Goal: Task Accomplishment & Management: Manage account settings

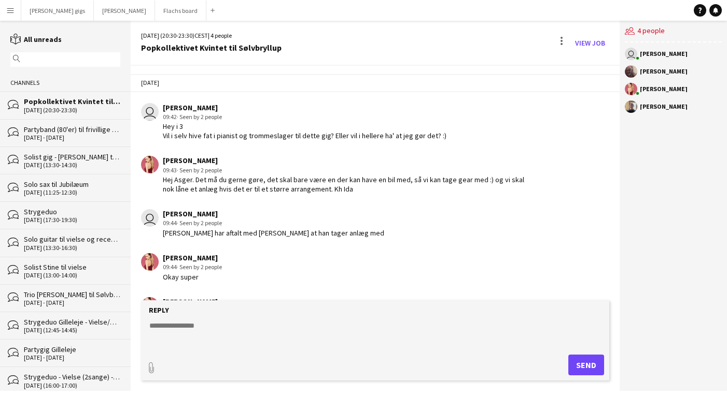
scroll to position [145, 0]
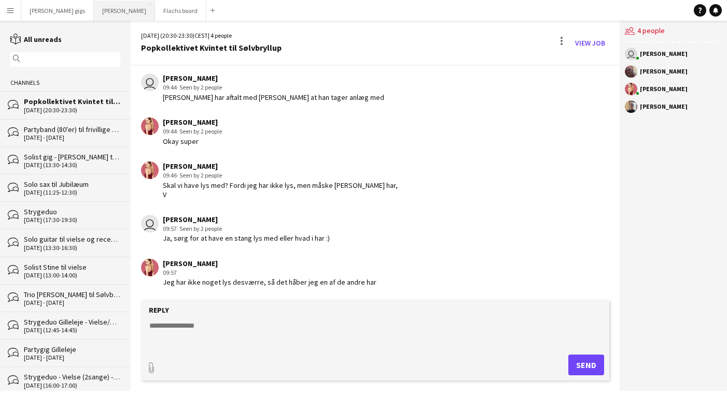
click at [94, 10] on button "Asger Gigs Close" at bounding box center [124, 11] width 61 height 20
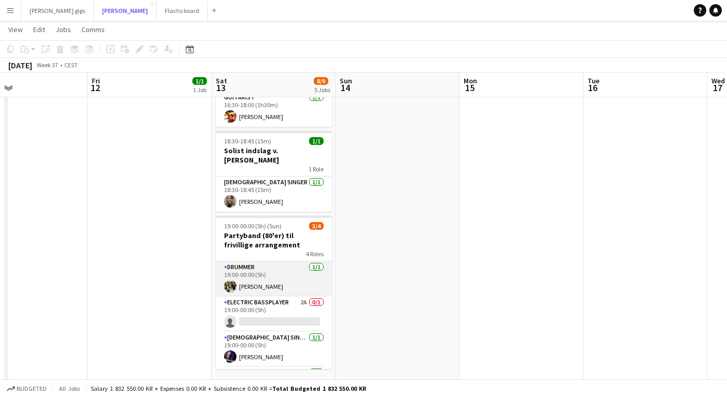
scroll to position [33, 0]
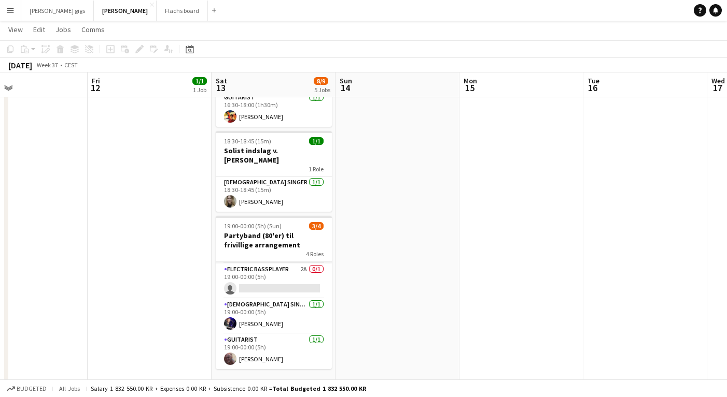
click at [282, 264] on app-card-role "Electric Bassplayer 2A 0/1 19:00-00:00 (5h) single-neutral-actions" at bounding box center [274, 281] width 116 height 35
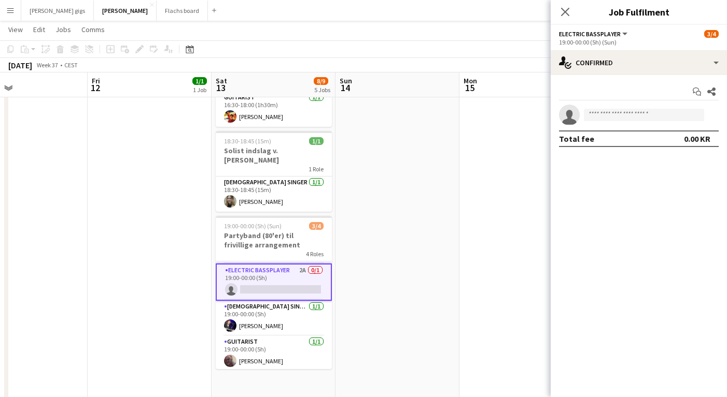
click at [614, 108] on app-invite-slot "single-neutral-actions" at bounding box center [638, 115] width 176 height 21
click at [612, 118] on input at bounding box center [644, 115] width 120 height 12
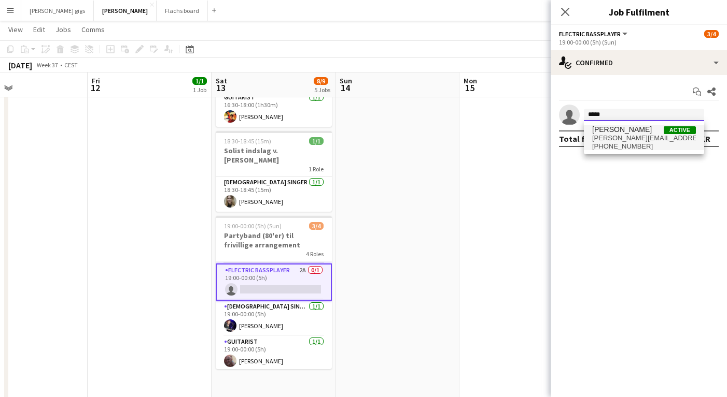
type input "*****"
click at [610, 137] on span "[PERSON_NAME][EMAIL_ADDRESS][DOMAIN_NAME]" at bounding box center [644, 138] width 104 height 8
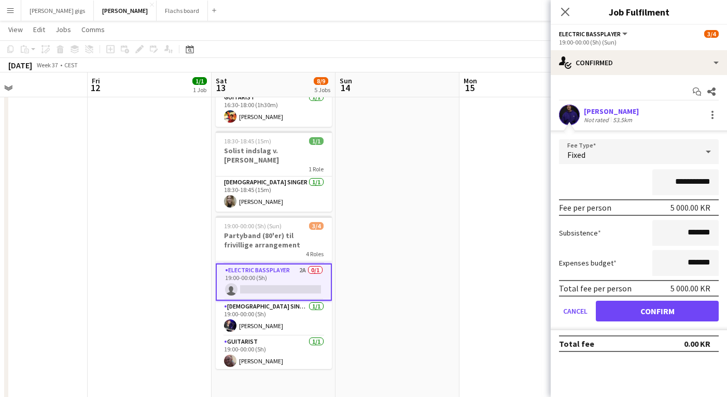
click at [594, 100] on div "Start chat Share" at bounding box center [639, 91] width 160 height 17
click at [598, 113] on div "[PERSON_NAME]" at bounding box center [611, 111] width 55 height 9
click at [604, 115] on div "[PERSON_NAME]" at bounding box center [611, 111] width 55 height 9
click at [592, 113] on div "[PERSON_NAME]" at bounding box center [611, 111] width 55 height 9
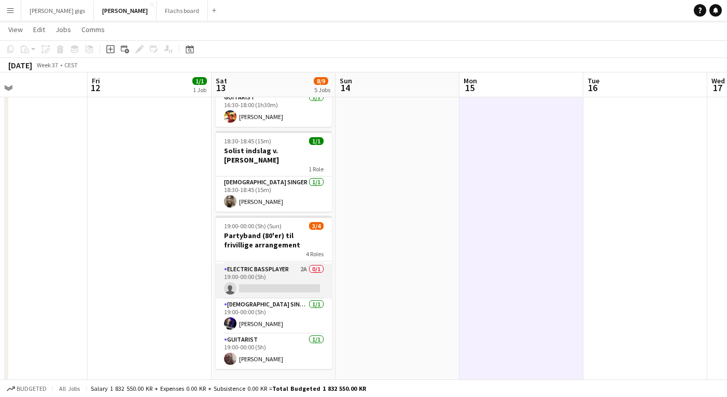
click at [258, 276] on app-card-role "Electric Bassplayer 2A 0/1 19:00-00:00 (5h) single-neutral-actions" at bounding box center [274, 281] width 116 height 35
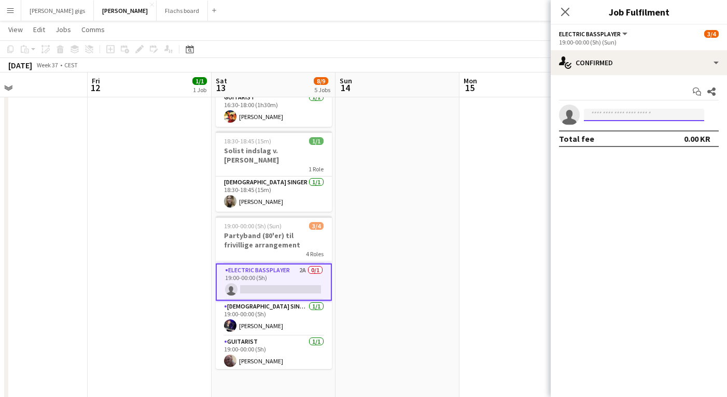
click at [603, 119] on input at bounding box center [644, 115] width 120 height 12
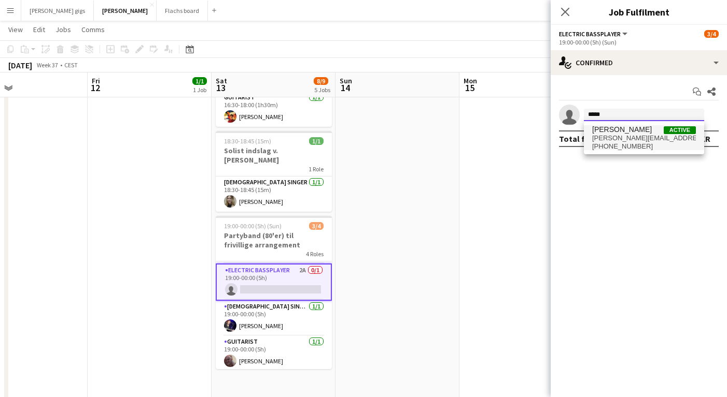
type input "*****"
click at [622, 140] on span "[PERSON_NAME][EMAIL_ADDRESS][DOMAIN_NAME]" at bounding box center [644, 138] width 104 height 8
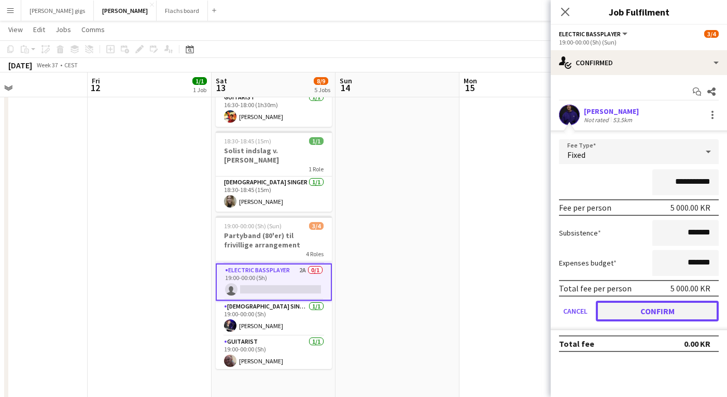
click at [650, 307] on button "Confirm" at bounding box center [656, 311] width 123 height 21
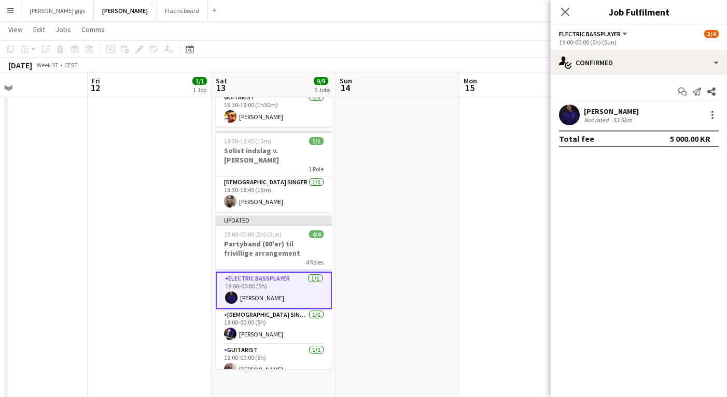
click at [592, 111] on div "[PERSON_NAME]" at bounding box center [611, 111] width 55 height 9
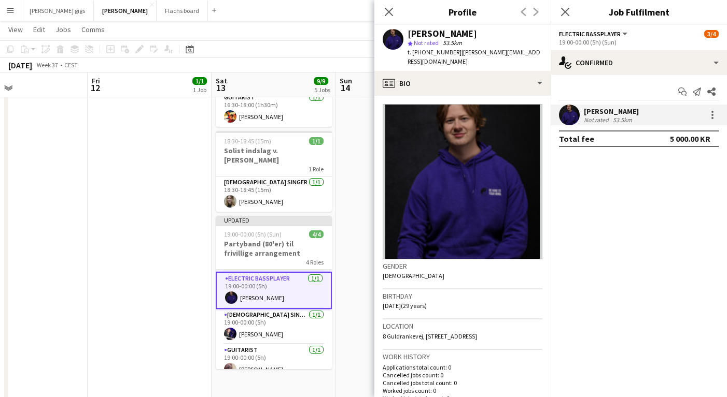
click at [592, 111] on div "[PERSON_NAME]" at bounding box center [611, 111] width 55 height 9
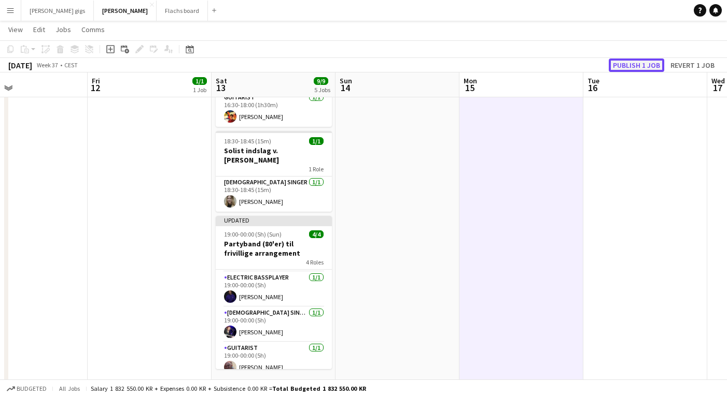
click at [629, 61] on button "Publish 1 job" at bounding box center [635, 65] width 55 height 13
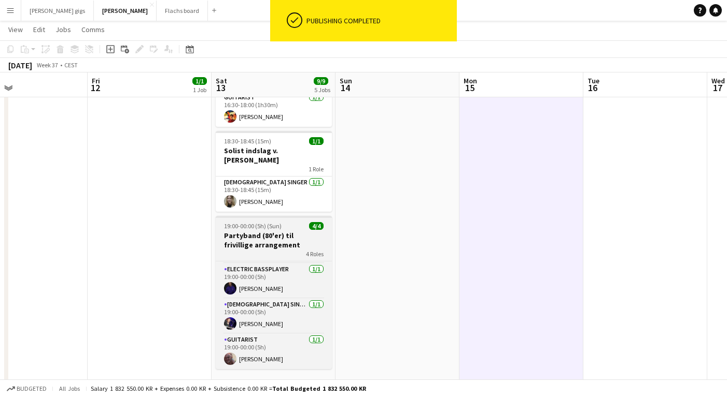
click at [262, 250] on div "4 Roles" at bounding box center [274, 254] width 116 height 8
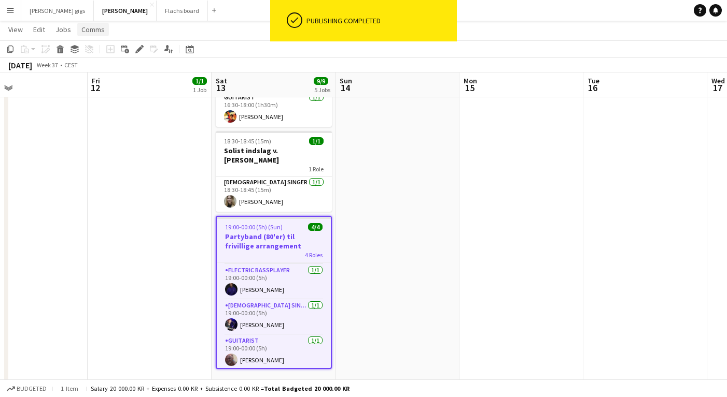
click at [99, 31] on span "Comms" at bounding box center [92, 29] width 23 height 9
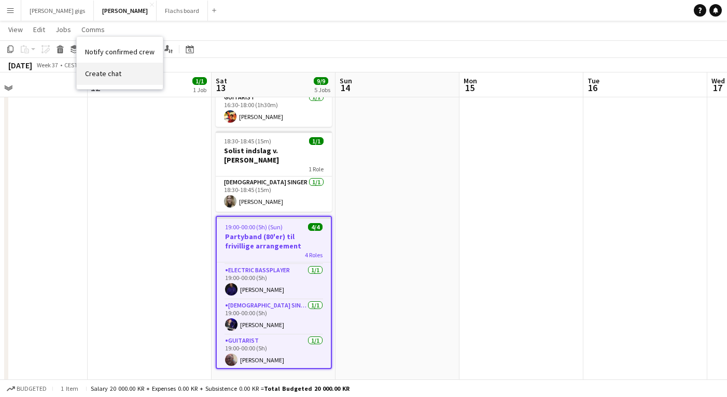
click at [112, 79] on link "Create chat" at bounding box center [120, 74] width 86 height 22
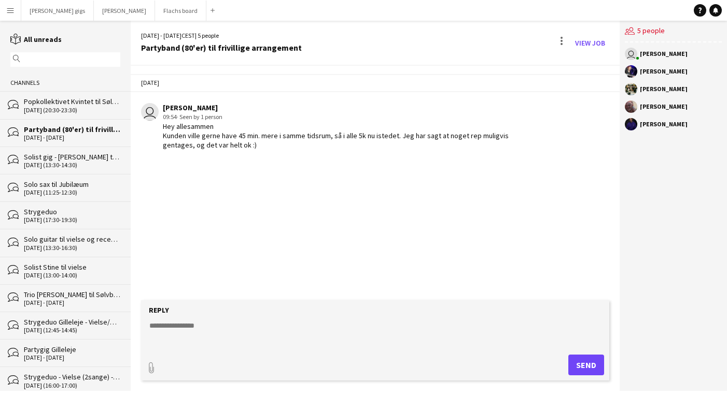
click at [240, 329] on textarea at bounding box center [377, 334] width 458 height 27
click at [98, 11] on button "Asger Gigs Close" at bounding box center [124, 11] width 61 height 20
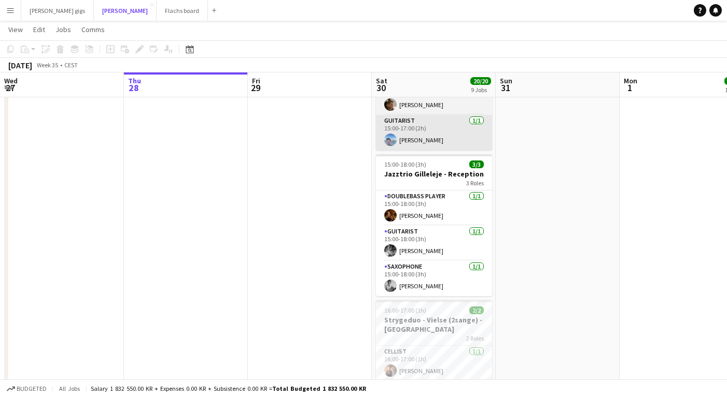
scroll to position [488, 0]
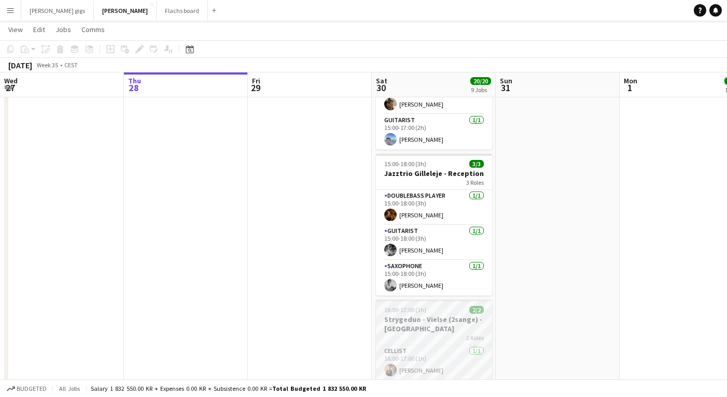
click at [396, 306] on span "16:00-17:00 (1h)" at bounding box center [405, 310] width 42 height 8
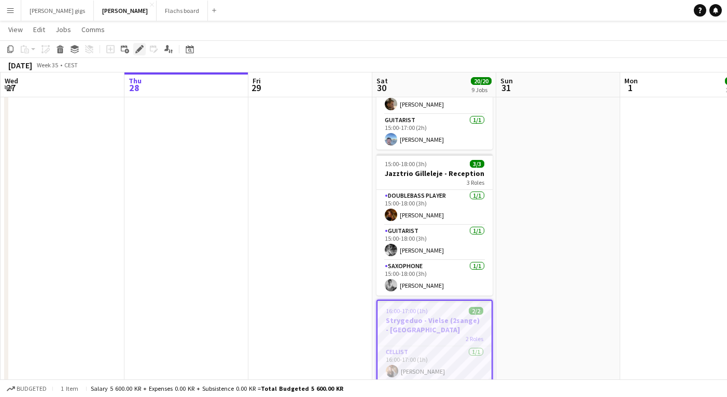
click at [141, 51] on icon "Edit" at bounding box center [139, 49] width 8 height 8
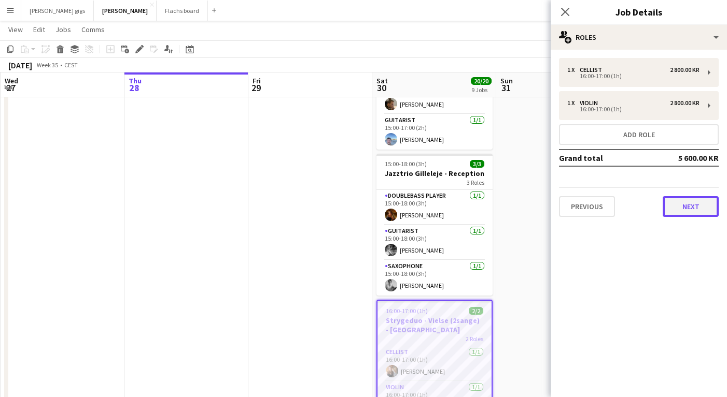
click at [687, 211] on button "Next" at bounding box center [690, 206] width 56 height 21
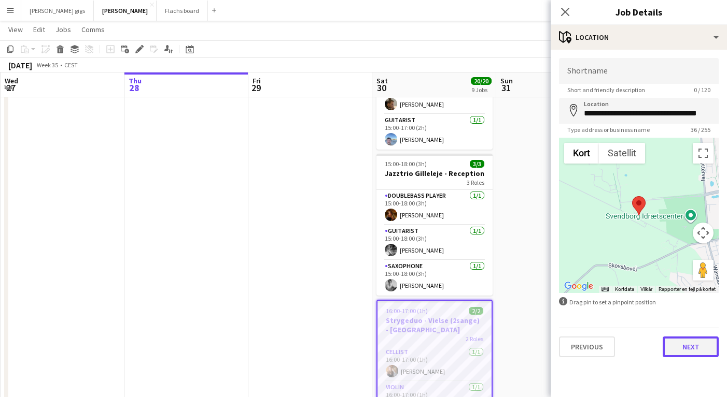
click at [681, 351] on button "Next" at bounding box center [690, 347] width 56 height 21
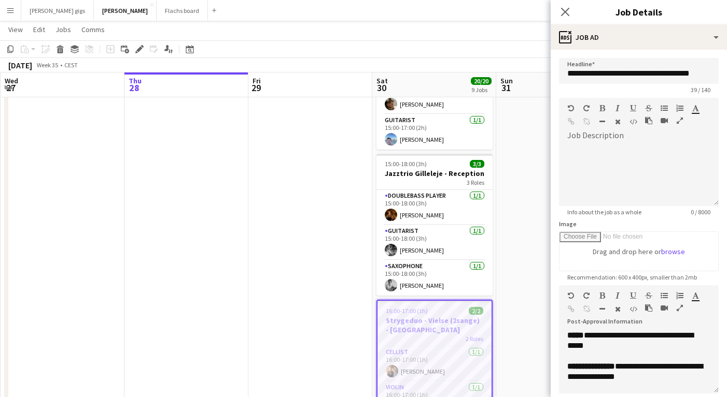
scroll to position [330, 0]
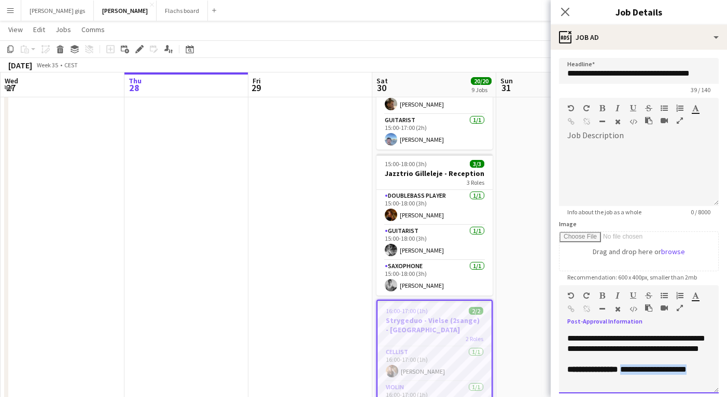
drag, startPoint x: 647, startPoint y: 372, endPoint x: 633, endPoint y: 360, distance: 18.0
click at [633, 365] on p "**********" at bounding box center [638, 370] width 143 height 10
click at [233, 232] on app-date-cell at bounding box center [186, 201] width 124 height 1146
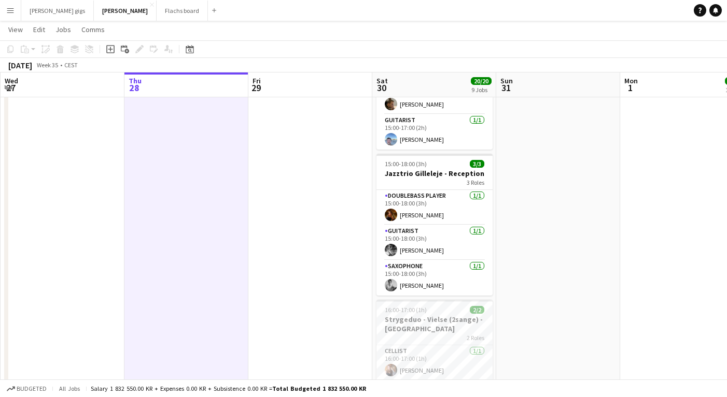
click at [9, 12] on app-icon "Menu" at bounding box center [10, 10] width 8 height 8
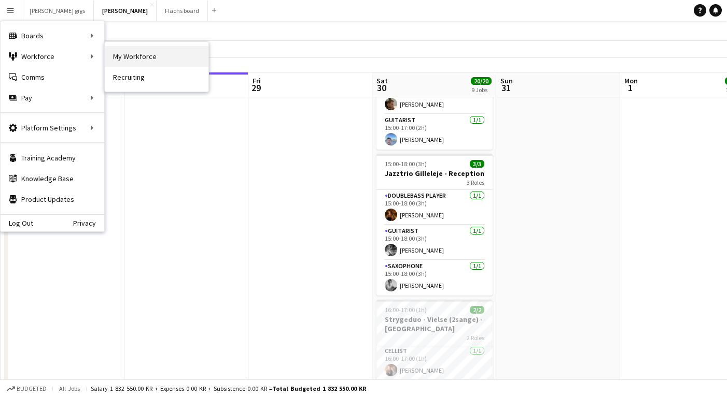
click at [131, 56] on link "My Workforce" at bounding box center [157, 56] width 104 height 21
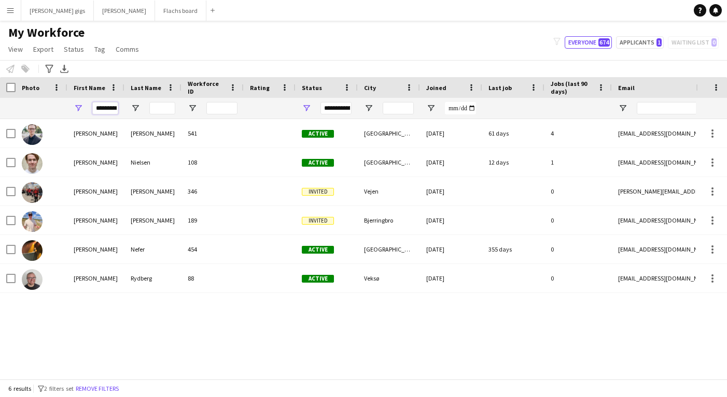
click at [101, 108] on input "*********" at bounding box center [105, 108] width 26 height 12
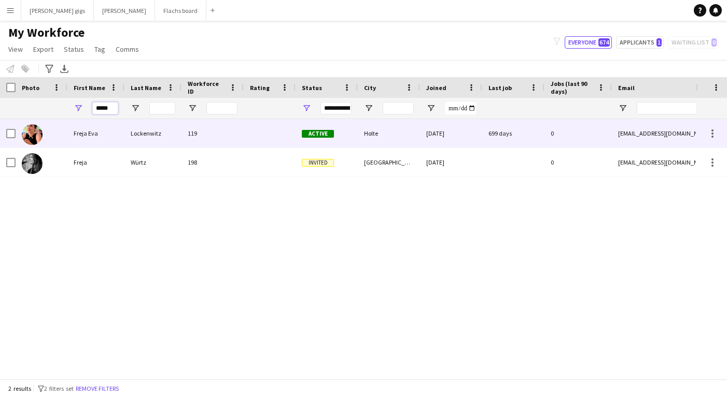
type input "*****"
click at [94, 133] on div "Freja Eva" at bounding box center [95, 133] width 57 height 29
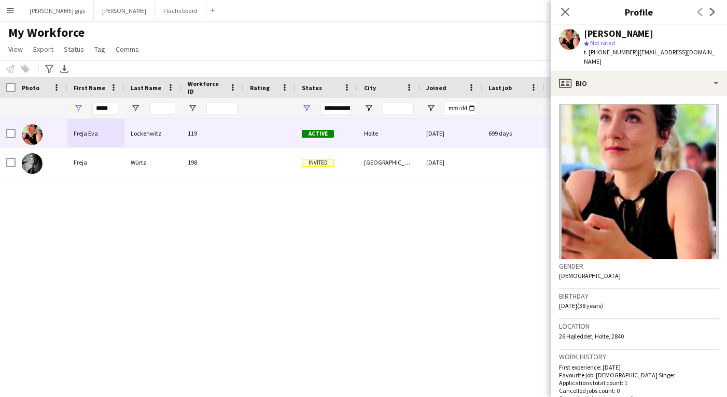
drag, startPoint x: 589, startPoint y: 53, endPoint x: 621, endPoint y: 53, distance: 32.7
click at [621, 53] on span "t. [PHONE_NUMBER]" at bounding box center [611, 52] width 54 height 8
copy span "[PHONE_NUMBER]"
click at [323, 265] on div "[PERSON_NAME] 119 Active Holte [DATE] 699 days 0 [EMAIL_ADDRESS][DOMAIN_NAME] […" at bounding box center [347, 249] width 695 height 260
click at [94, 5] on button "Asger Gigs Close" at bounding box center [124, 11] width 61 height 20
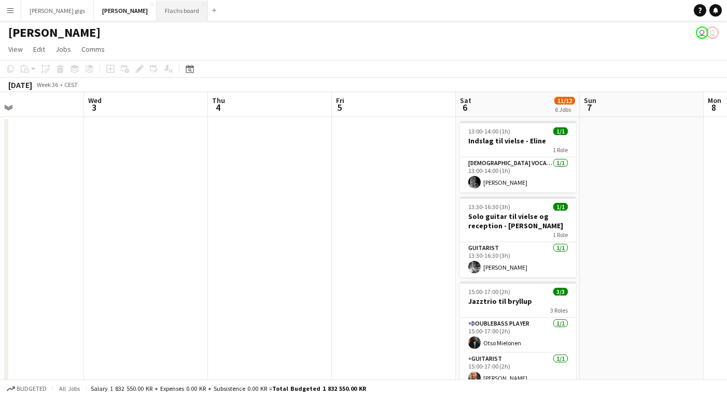
click at [157, 11] on button "Flachs board Close" at bounding box center [182, 11] width 51 height 20
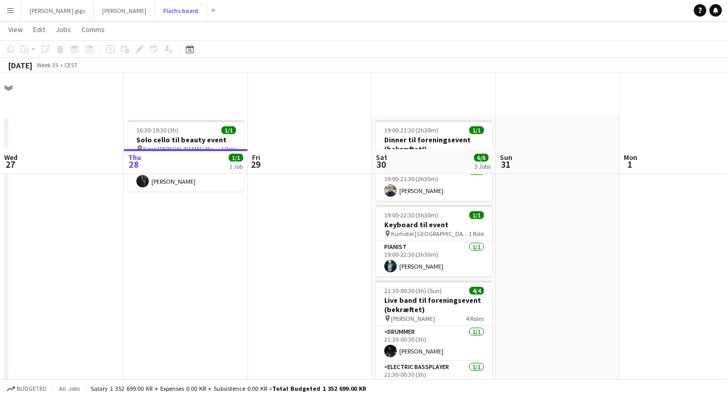
scroll to position [77, 0]
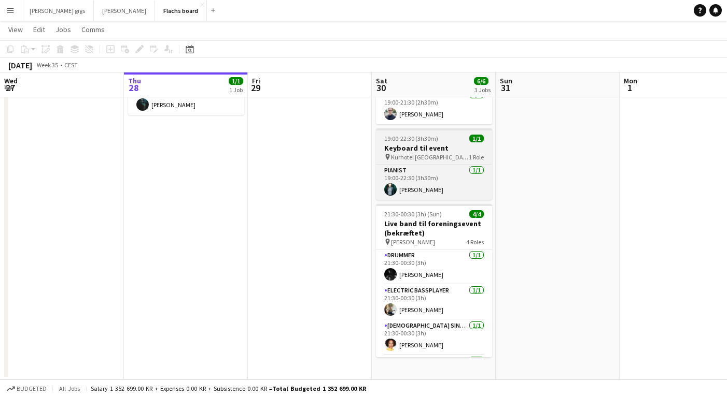
click at [424, 139] on span "19:00-22:30 (3h30m)" at bounding box center [411, 139] width 54 height 8
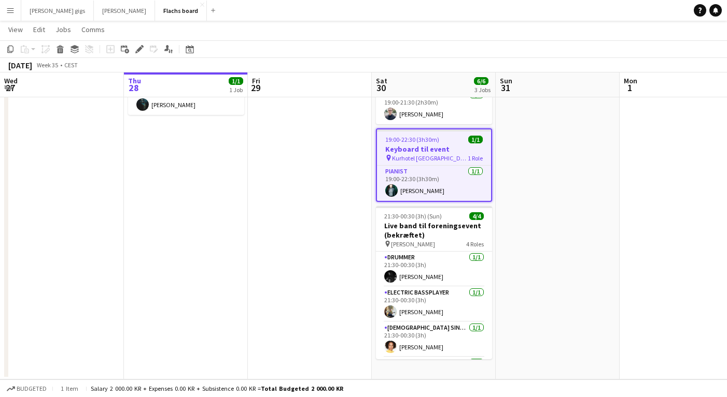
click at [132, 50] on div "Add job Add linked Job Edit Edit linked Job Applicants" at bounding box center [134, 49] width 79 height 12
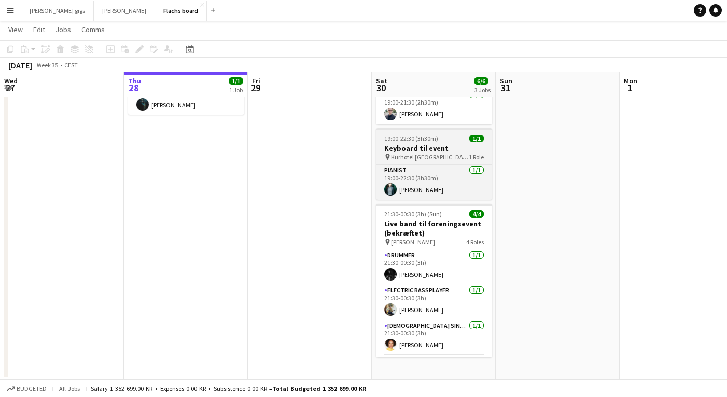
click at [403, 156] on span "Kurhotel [GEOGRAPHIC_DATA]" at bounding box center [430, 157] width 78 height 8
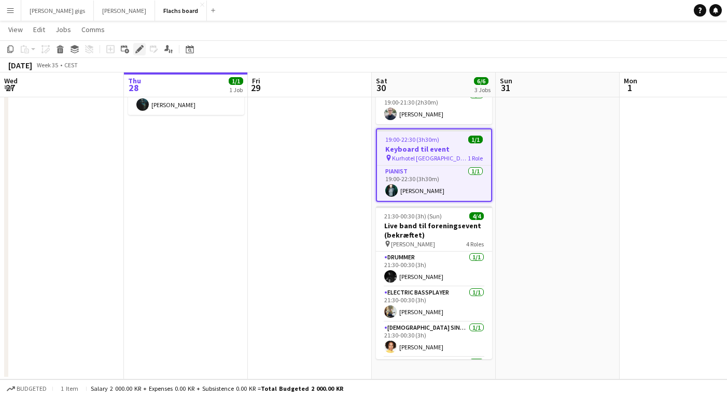
click at [137, 48] on icon "Edit" at bounding box center [139, 49] width 8 height 8
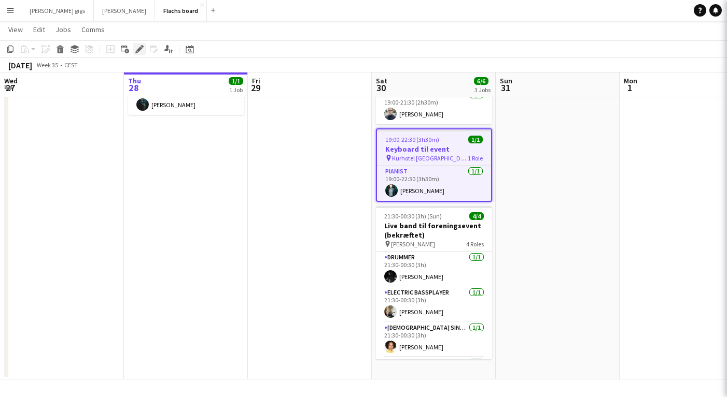
type input "**********"
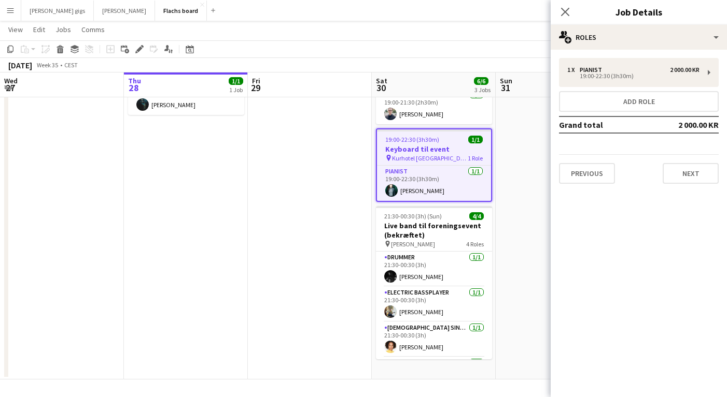
click at [714, 145] on div "1 x Pianist 2 000.00 KR 19:00-22:30 (3h30m) Add role Grand total 2 000.00 KR Pr…" at bounding box center [638, 121] width 176 height 126
click at [694, 178] on button "Next" at bounding box center [690, 173] width 56 height 21
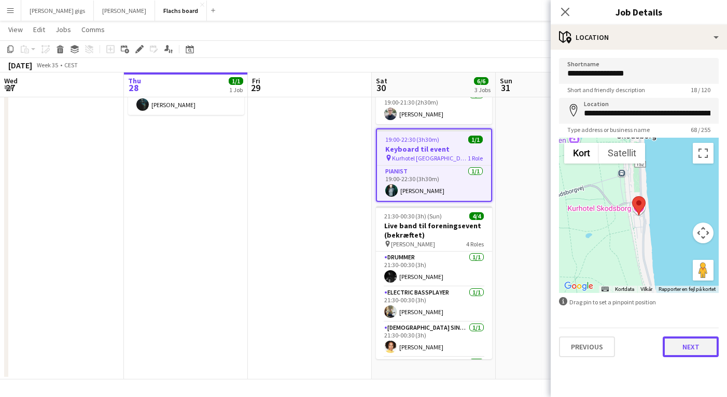
click at [695, 354] on button "Next" at bounding box center [690, 347] width 56 height 21
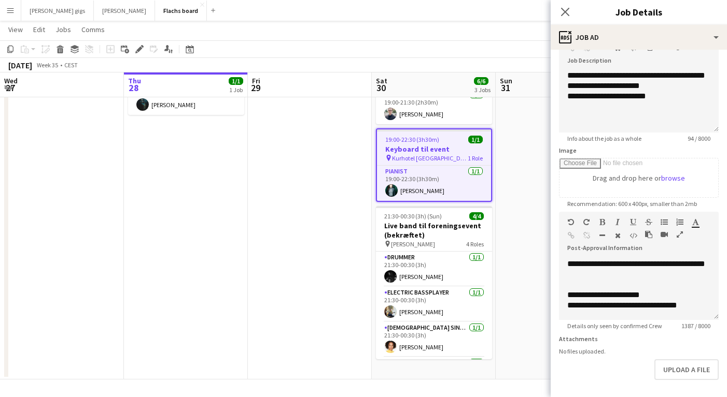
scroll to position [347, 0]
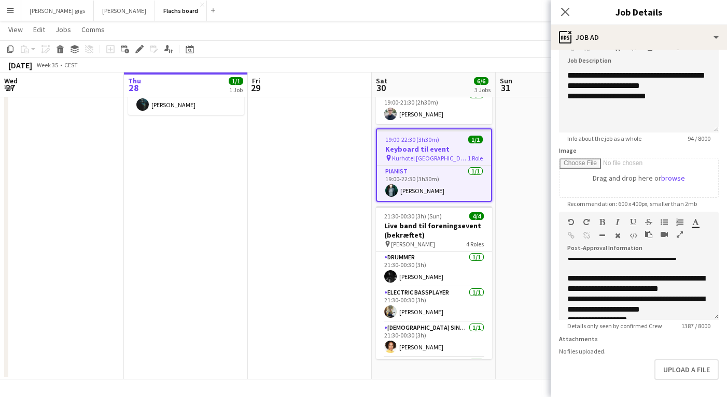
click at [303, 287] on app-date-cell at bounding box center [310, 209] width 124 height 340
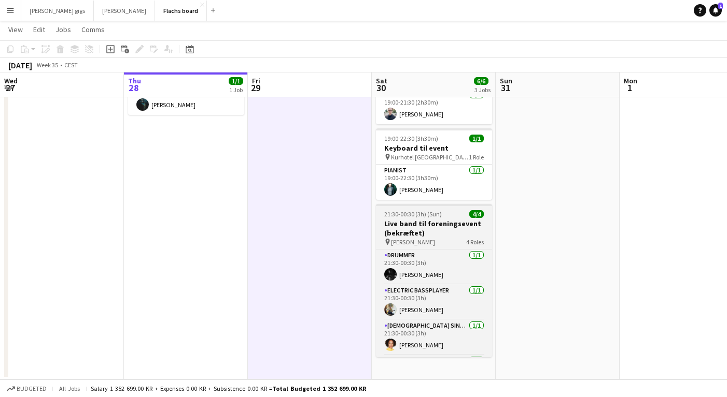
scroll to position [0, 0]
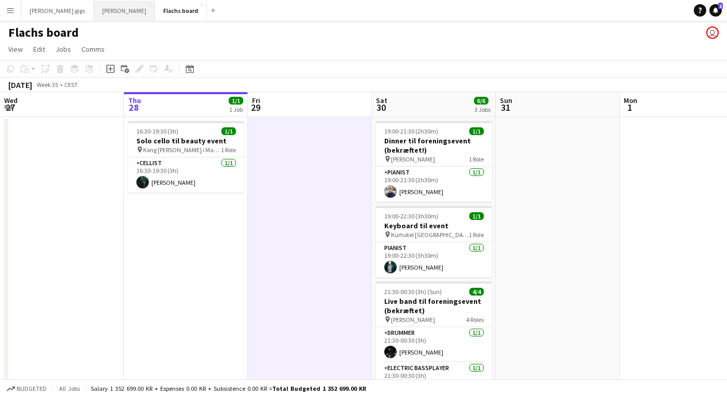
click at [102, 11] on button "Asger Gigs Close" at bounding box center [124, 11] width 61 height 20
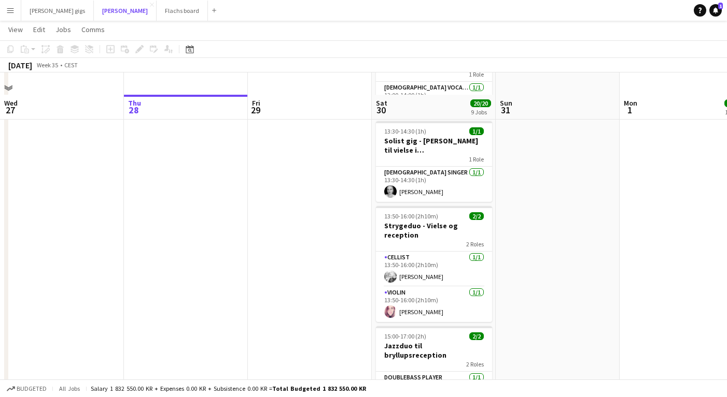
scroll to position [248, 0]
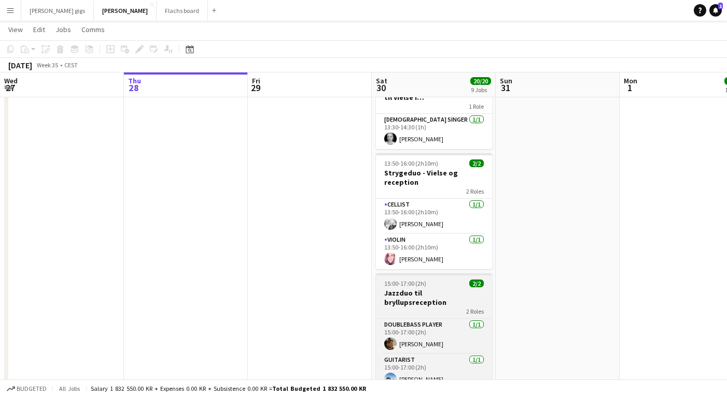
click at [397, 289] on h3 "Jazzduo til bryllupsreception" at bounding box center [434, 298] width 116 height 19
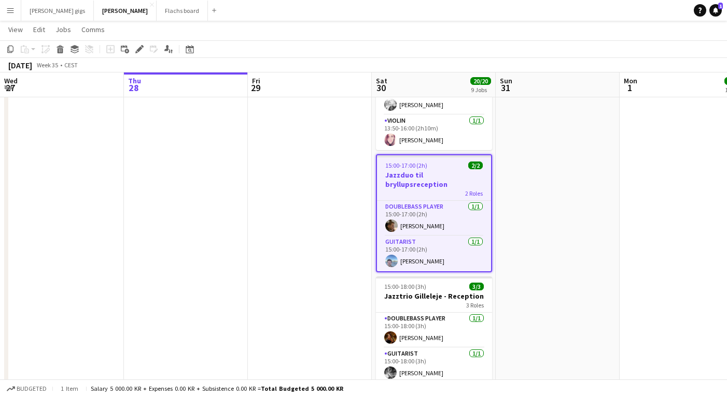
scroll to position [366, 0]
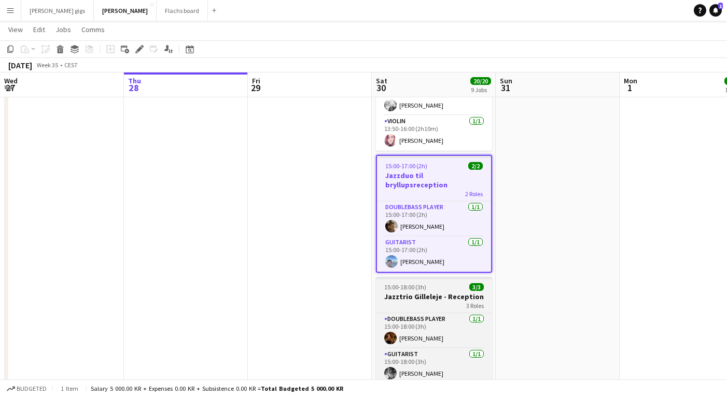
click at [411, 292] on h3 "Jazztrio Gilleleje - Reception" at bounding box center [434, 296] width 116 height 9
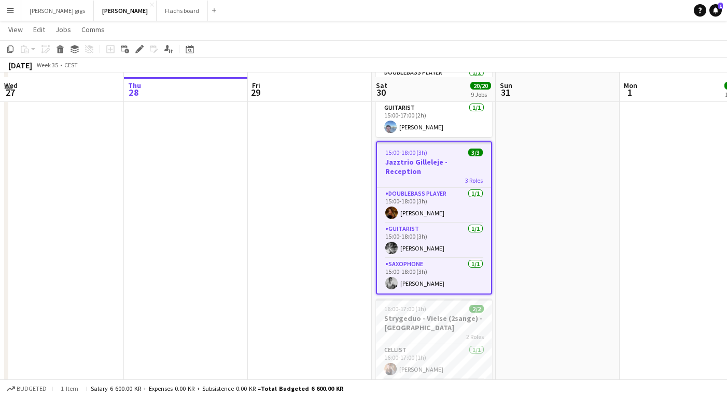
scroll to position [505, 0]
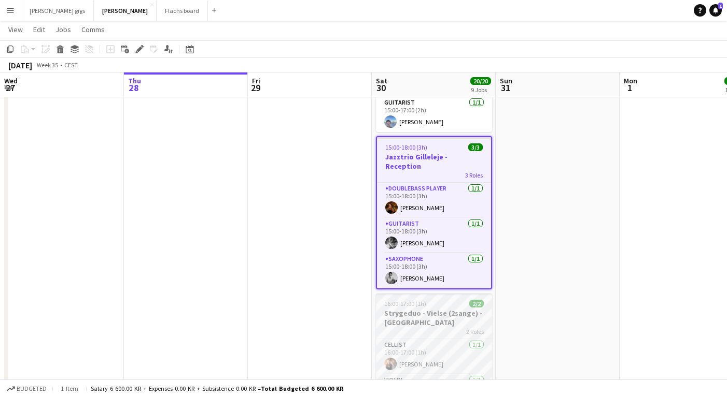
click at [395, 300] on span "16:00-17:00 (1h)" at bounding box center [405, 304] width 42 height 8
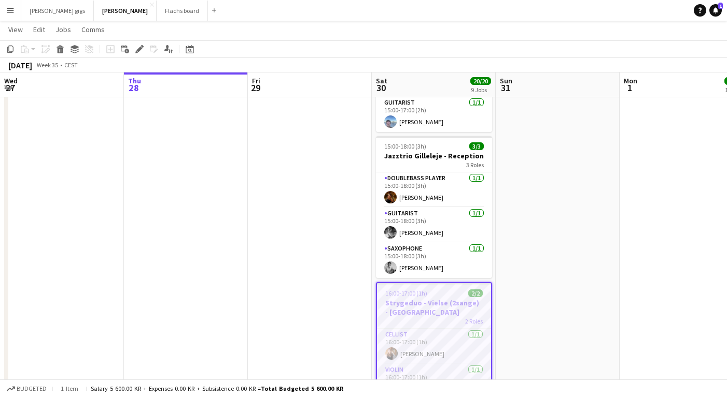
click at [136, 58] on div "[DATE] Week 35 • CEST" at bounding box center [363, 65] width 727 height 15
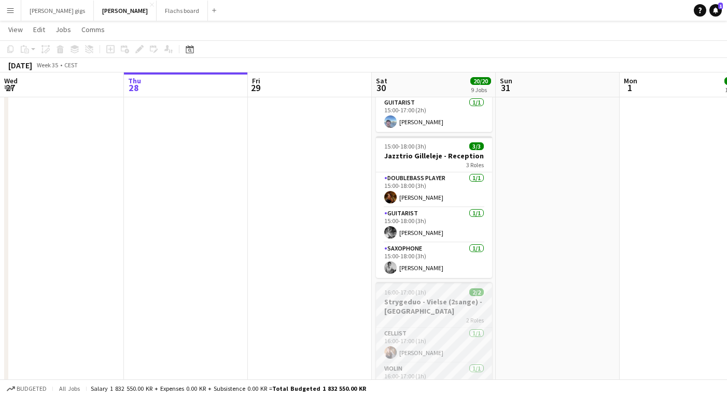
click at [392, 289] on span "16:00-17:00 (1h)" at bounding box center [405, 293] width 42 height 8
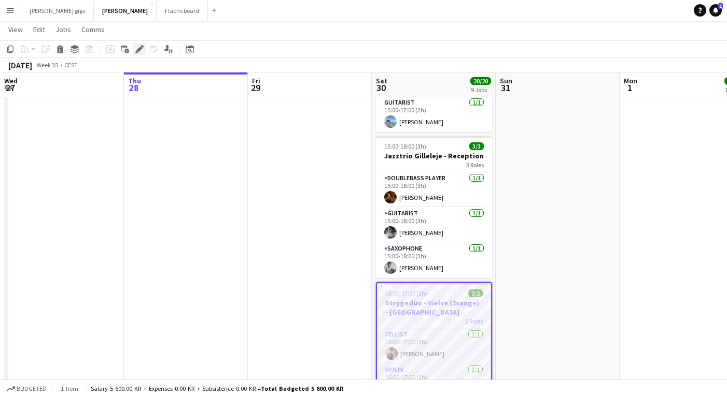
click at [141, 52] on icon "Edit" at bounding box center [139, 49] width 8 height 8
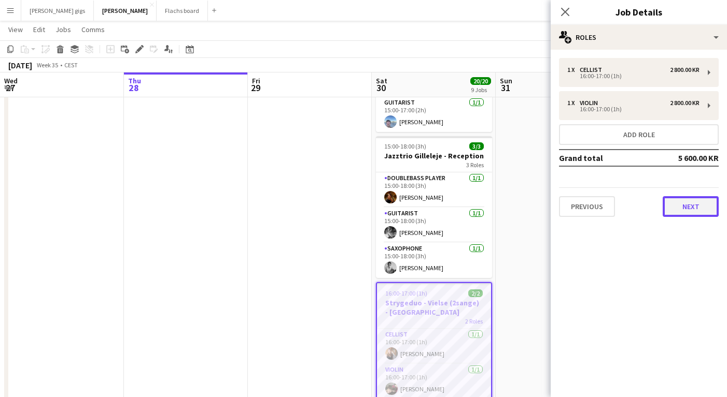
click at [674, 211] on button "Next" at bounding box center [690, 206] width 56 height 21
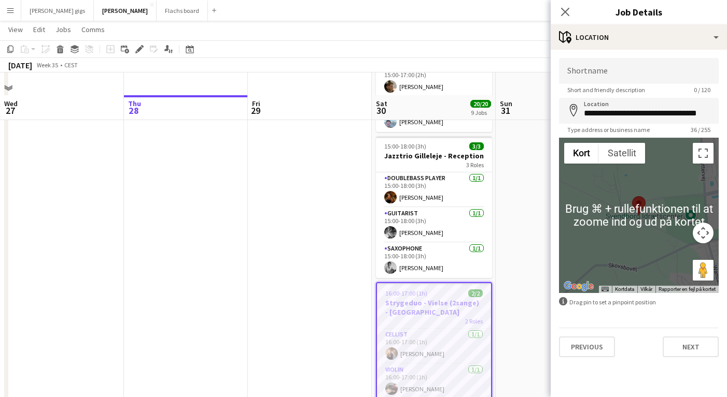
scroll to position [533, 0]
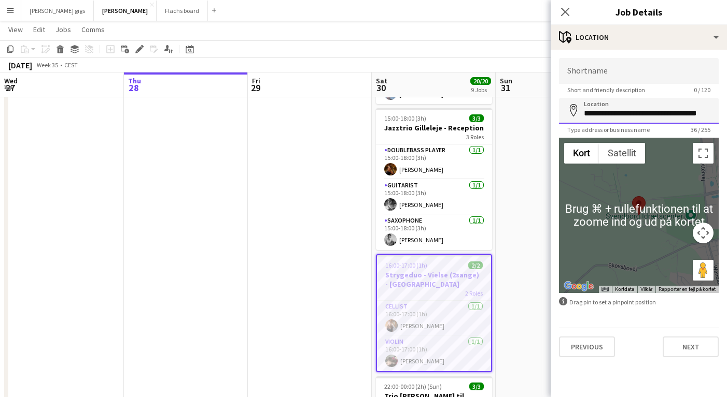
click at [616, 115] on input "**********" at bounding box center [639, 111] width 160 height 26
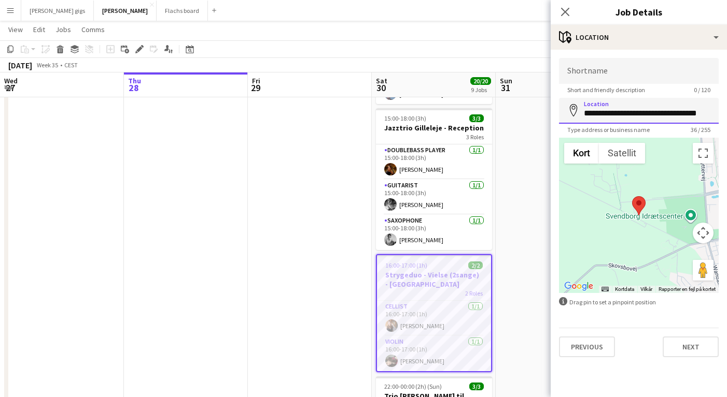
click at [616, 115] on input "**********" at bounding box center [639, 111] width 160 height 26
click at [316, 237] on app-date-cell at bounding box center [310, 156] width 124 height 1146
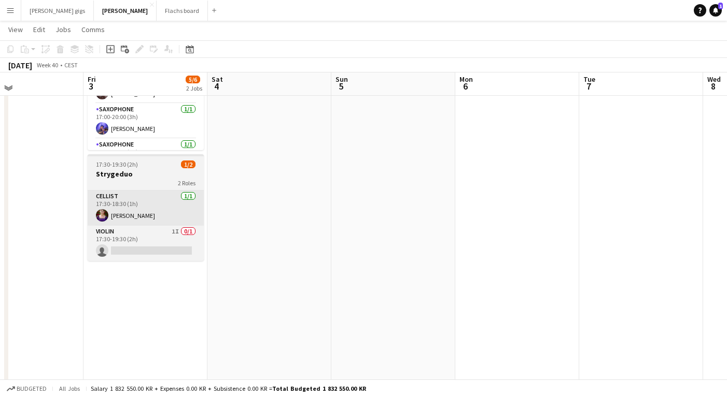
scroll to position [122, 0]
click at [157, 168] on div "17:30-19:30 (2h) 1/2" at bounding box center [146, 166] width 116 height 8
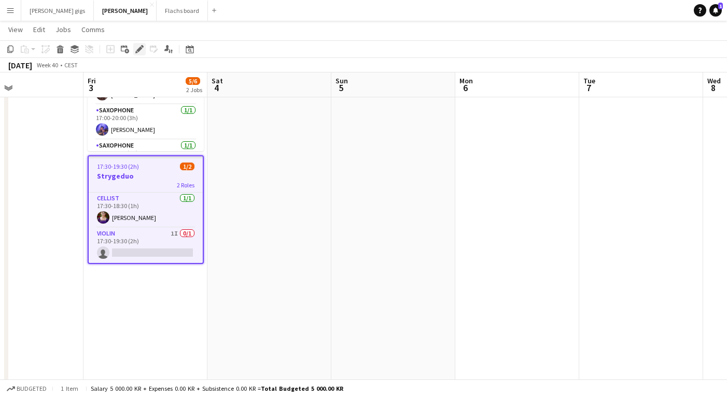
click at [135, 47] on icon "Edit" at bounding box center [139, 49] width 8 height 8
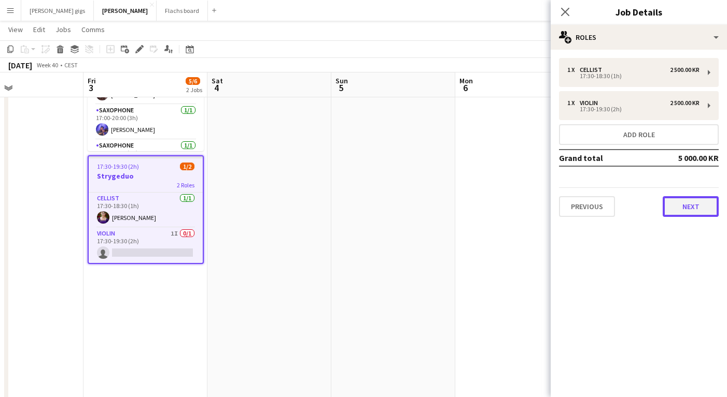
click at [688, 202] on button "Next" at bounding box center [690, 206] width 56 height 21
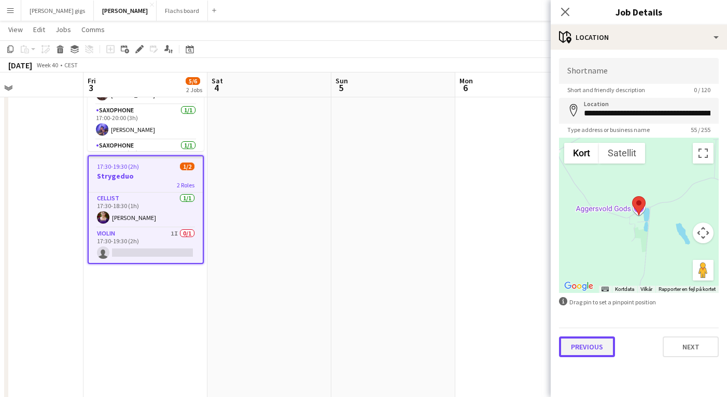
click at [606, 341] on button "Previous" at bounding box center [587, 347] width 56 height 21
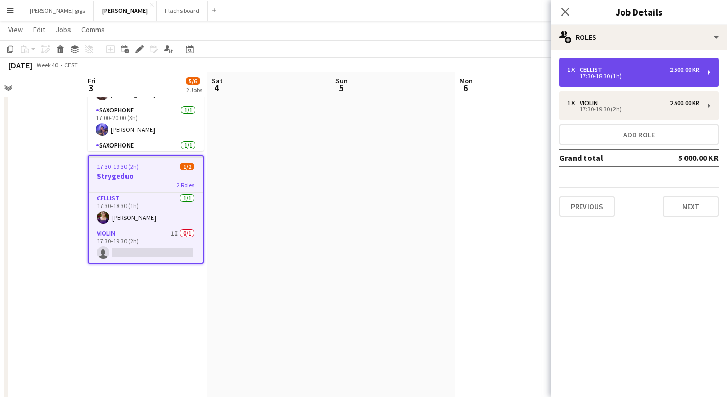
click at [596, 66] on div "Cellist" at bounding box center [592, 69] width 26 height 7
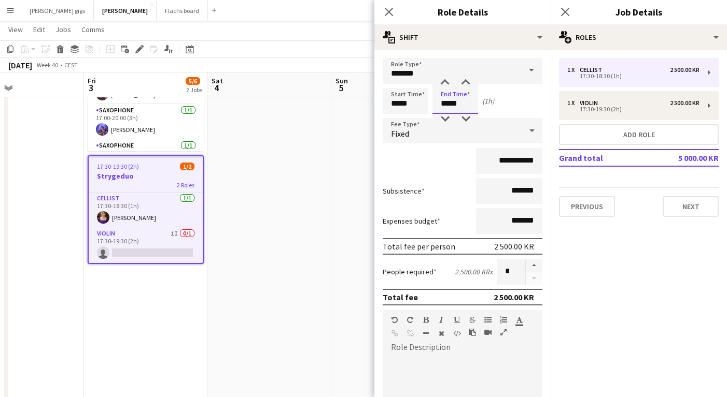
click at [448, 104] on input "*****" at bounding box center [455, 101] width 46 height 26
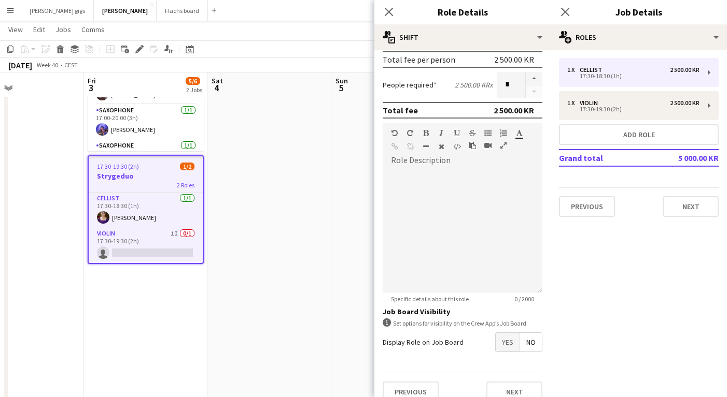
scroll to position [201, 0]
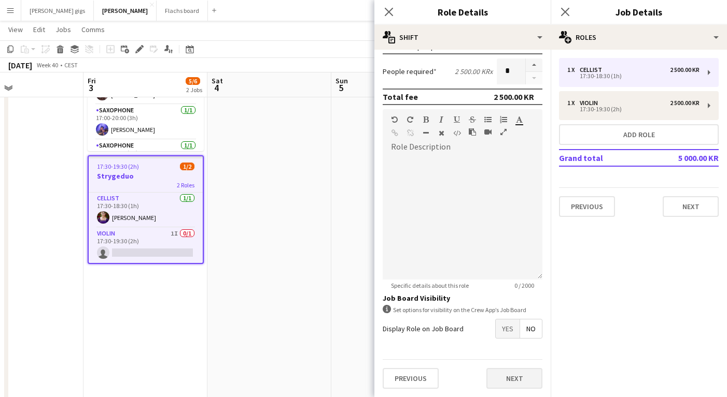
type input "*****"
click at [515, 384] on button "Next" at bounding box center [514, 378] width 56 height 21
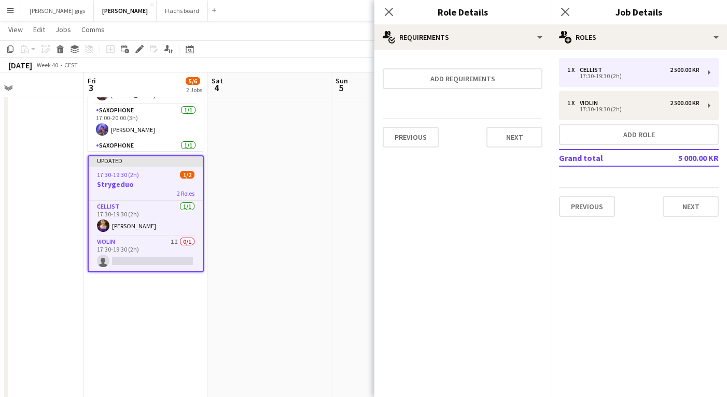
click at [516, 121] on div "Previous Next" at bounding box center [462, 137] width 160 height 38
click at [520, 127] on button "Next" at bounding box center [514, 137] width 56 height 21
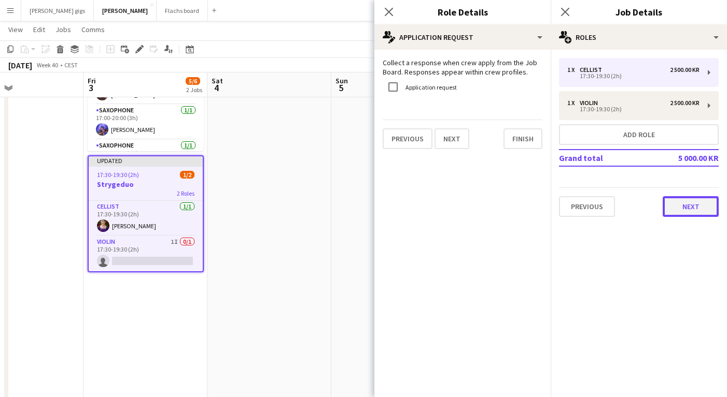
click at [699, 210] on button "Next" at bounding box center [690, 206] width 56 height 21
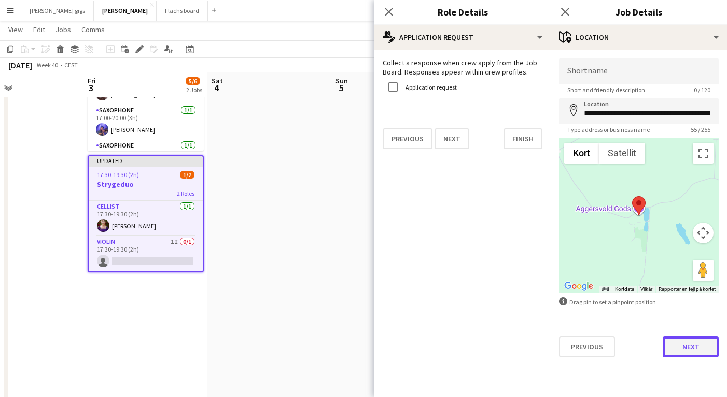
click at [680, 350] on button "Next" at bounding box center [690, 347] width 56 height 21
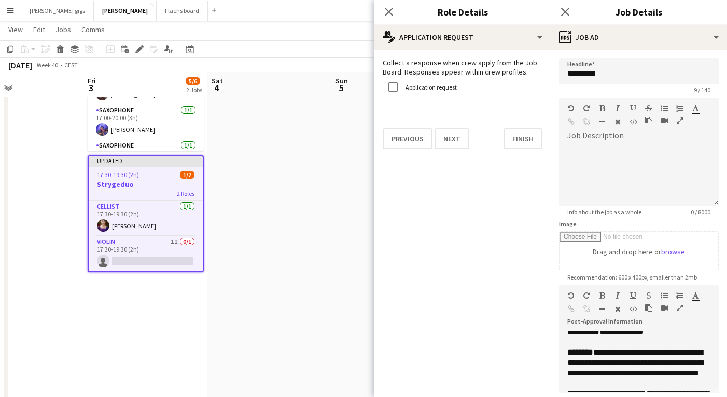
scroll to position [288, 0]
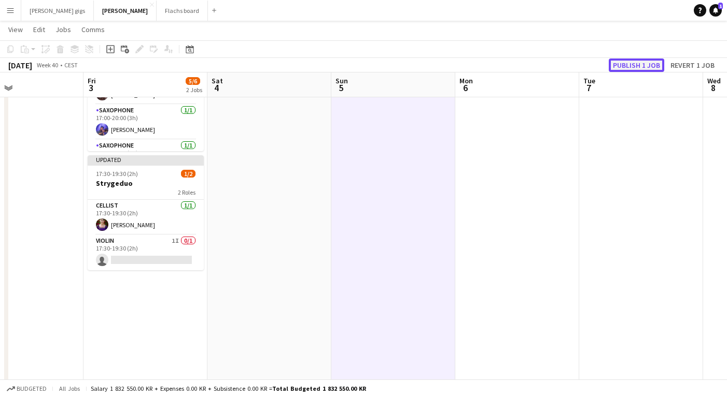
click at [647, 65] on button "Publish 1 job" at bounding box center [635, 65] width 55 height 13
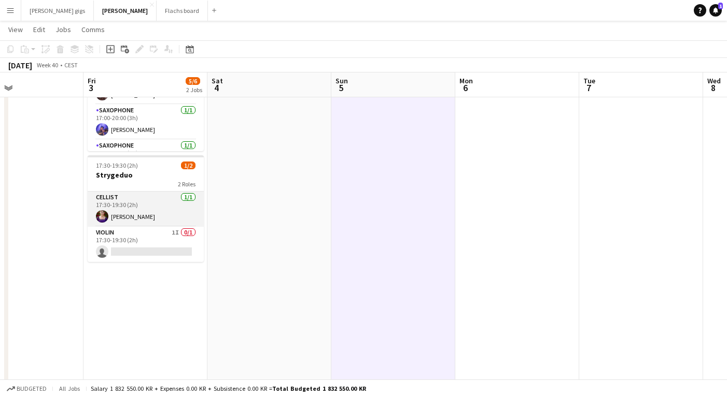
click at [145, 214] on app-card-role "Cellist [DATE] 17:30-19:30 (2h) [PERSON_NAME]" at bounding box center [146, 209] width 116 height 35
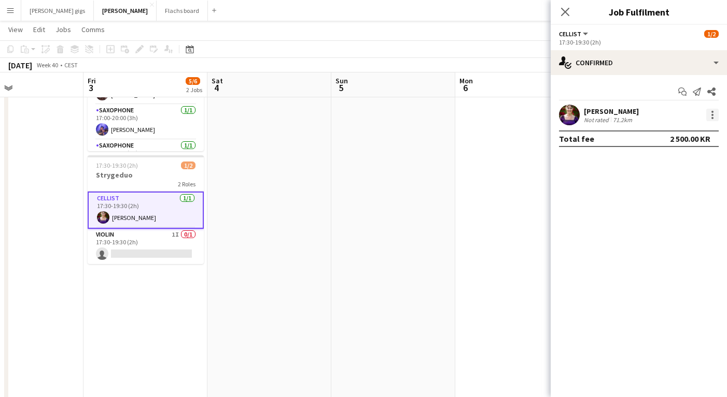
click at [715, 114] on div at bounding box center [712, 115] width 12 height 12
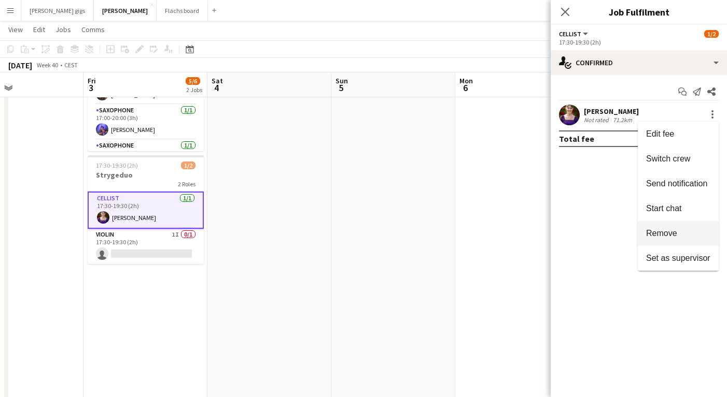
click at [680, 237] on span "Remove" at bounding box center [678, 233] width 64 height 9
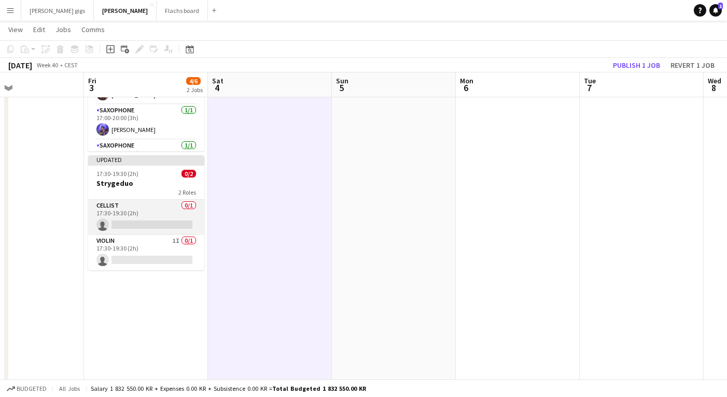
click at [149, 221] on app-card-role "Cellist 0/1 17:30-19:30 (2h) single-neutral-actions" at bounding box center [146, 217] width 116 height 35
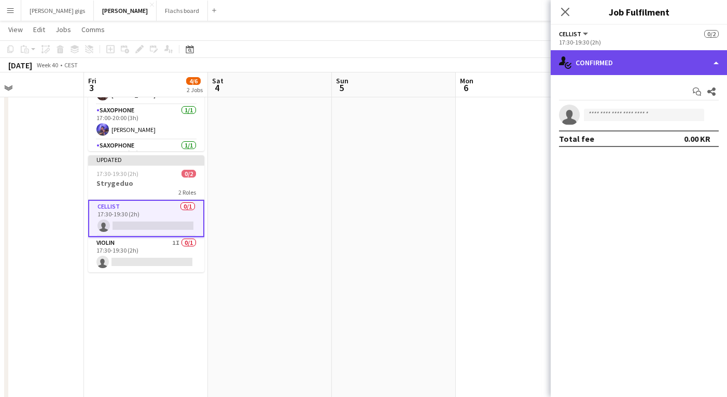
click at [625, 61] on div "single-neutral-actions-check-2 Confirmed" at bounding box center [638, 62] width 176 height 25
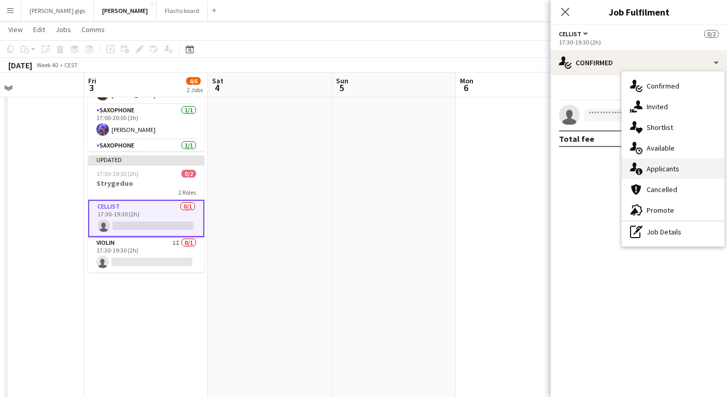
click at [667, 169] on div "single-neutral-actions-information Applicants" at bounding box center [672, 169] width 103 height 21
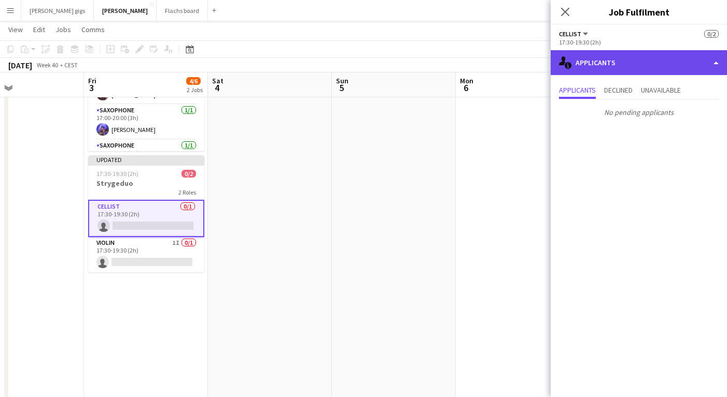
click at [599, 62] on div "single-neutral-actions-information Applicants" at bounding box center [638, 62] width 176 height 25
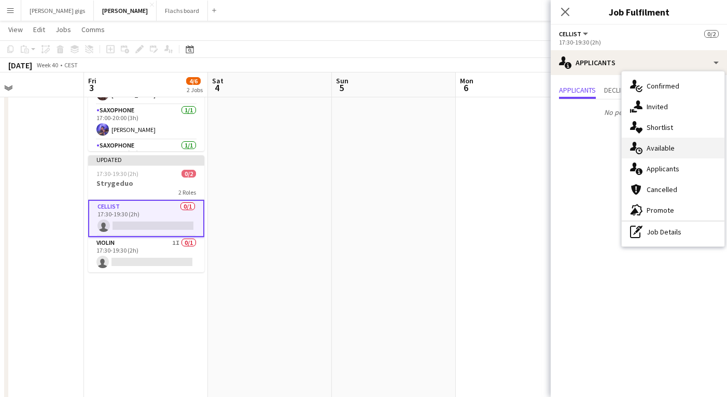
click at [648, 147] on div "single-neutral-actions-upload Available" at bounding box center [672, 148] width 103 height 21
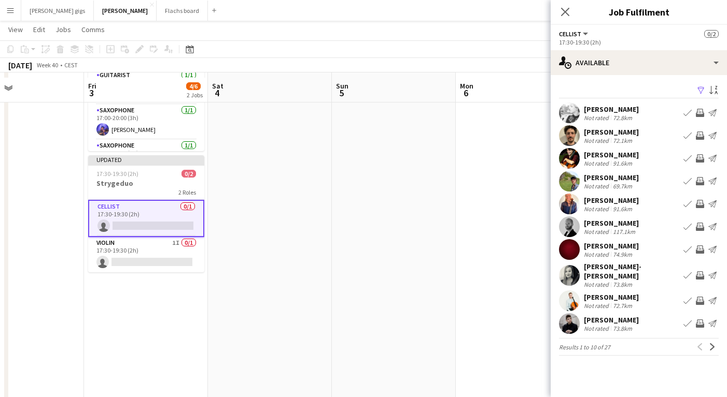
scroll to position [129, 0]
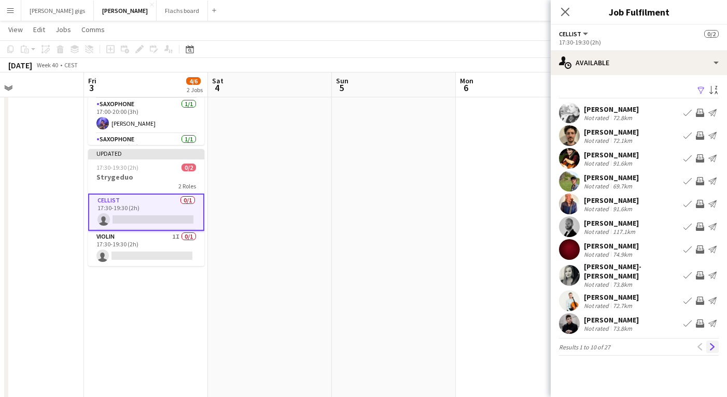
click at [713, 350] on app-icon "Next" at bounding box center [711, 347] width 7 height 7
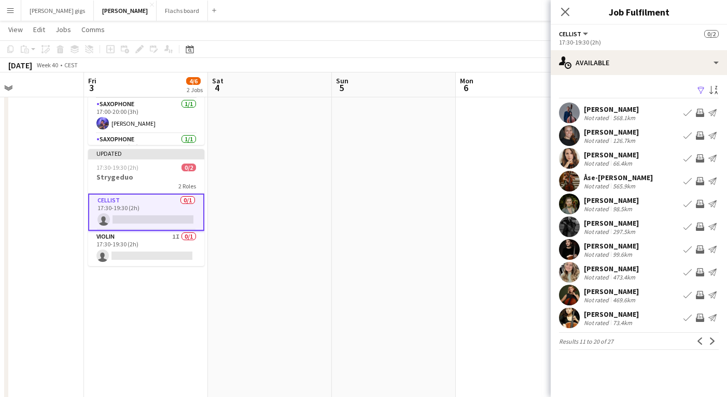
click at [714, 350] on div "Filter Sort asc [PERSON_NAME] Not rated 568.1km Book crew Invite crew Send noti…" at bounding box center [638, 219] width 176 height 288
click at [711, 340] on app-icon "Next" at bounding box center [711, 341] width 7 height 7
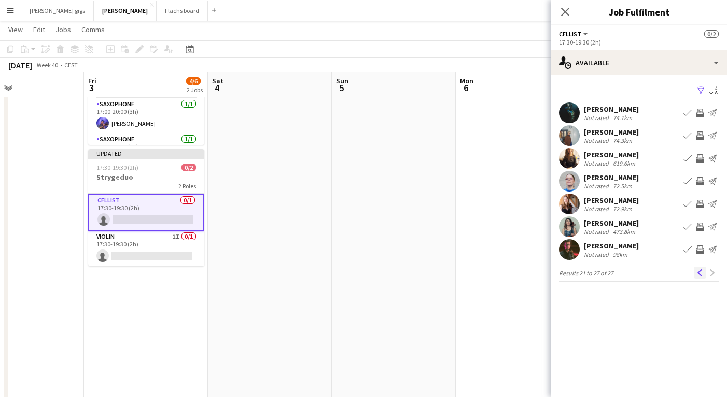
click at [696, 279] on button "Previous" at bounding box center [699, 273] width 12 height 12
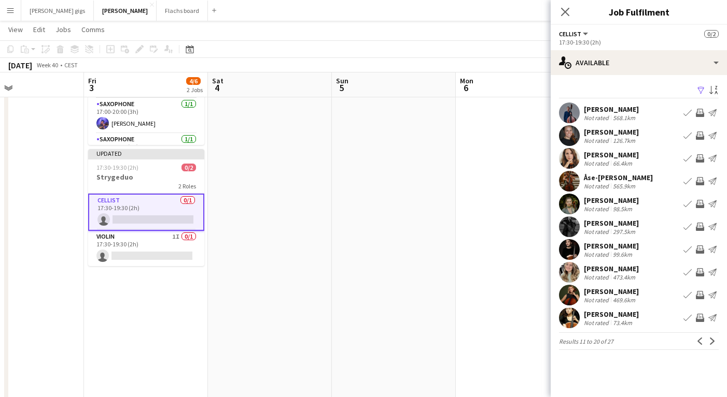
click at [638, 321] on div "Not rated 73.4km" at bounding box center [611, 323] width 55 height 8
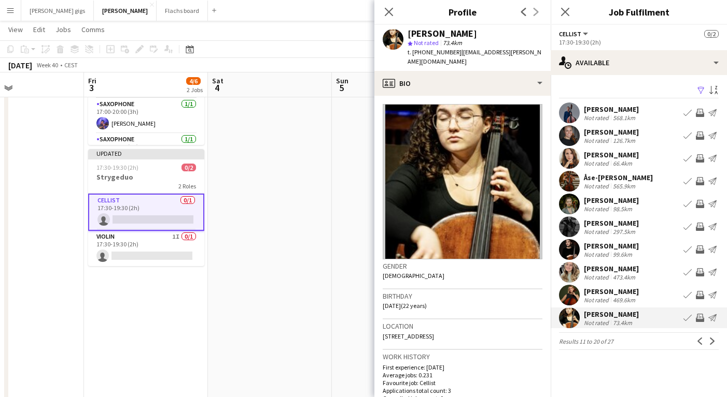
click at [638, 321] on div "Not rated 73.4km" at bounding box center [611, 323] width 55 height 8
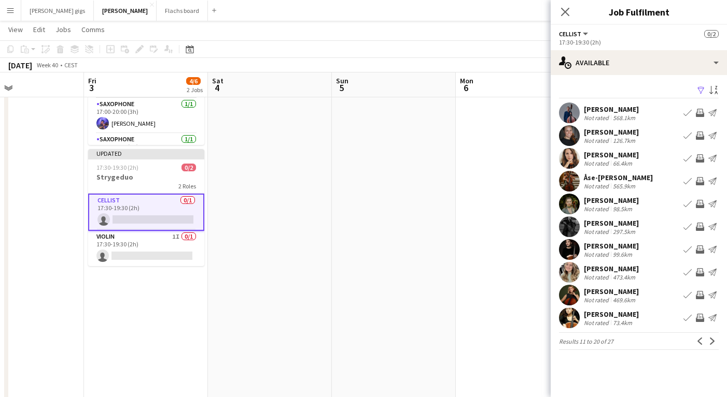
click at [630, 157] on div "[PERSON_NAME]" at bounding box center [611, 154] width 55 height 9
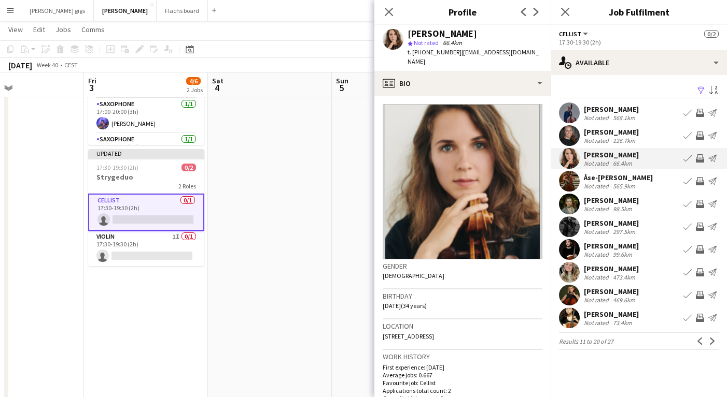
click at [630, 156] on div "[PERSON_NAME]" at bounding box center [611, 154] width 55 height 9
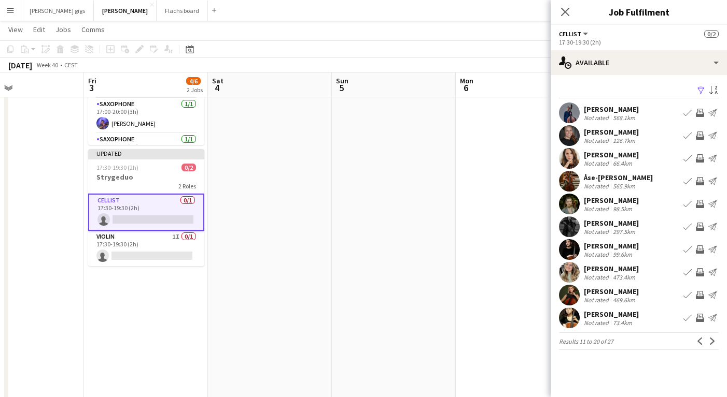
click at [697, 162] on app-icon "Invite crew" at bounding box center [699, 158] width 8 height 8
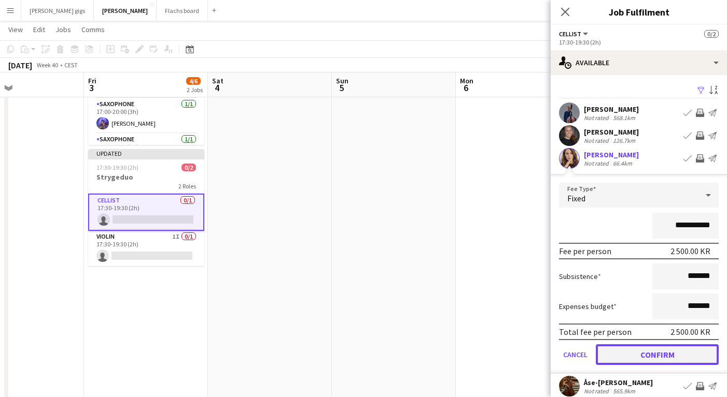
click at [634, 363] on button "Confirm" at bounding box center [656, 355] width 123 height 21
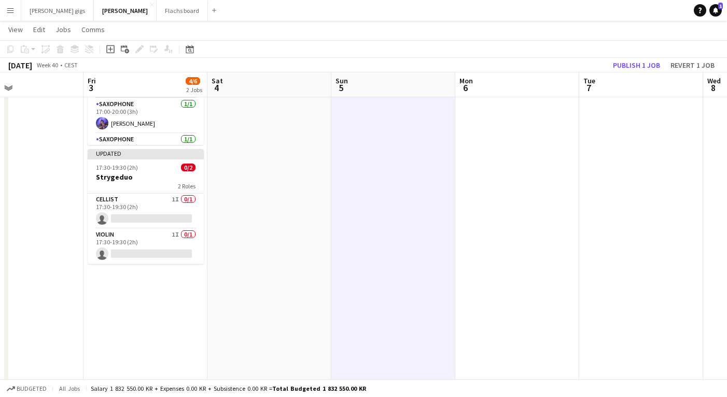
click at [639, 58] on div "Copy Paste Paste Command V Paste with crew Command Shift V Paste linked Job [GE…" at bounding box center [363, 56] width 727 height 32
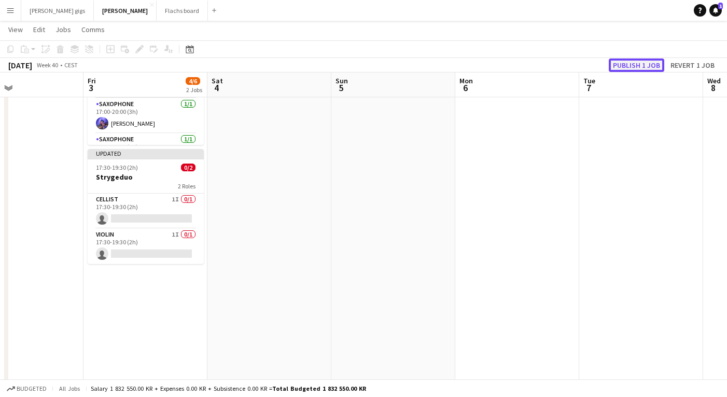
click at [638, 63] on button "Publish 1 job" at bounding box center [635, 65] width 55 height 13
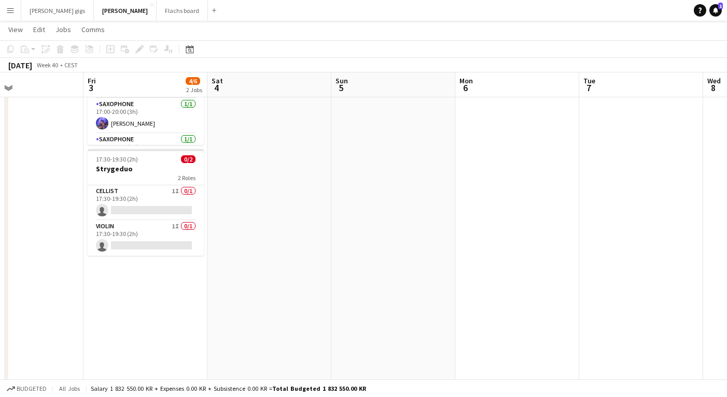
click at [540, 1] on app-navbar "Menu Boards Boards Boards All jobs Status Workforce Workforce My Workforce Recr…" at bounding box center [363, 10] width 727 height 21
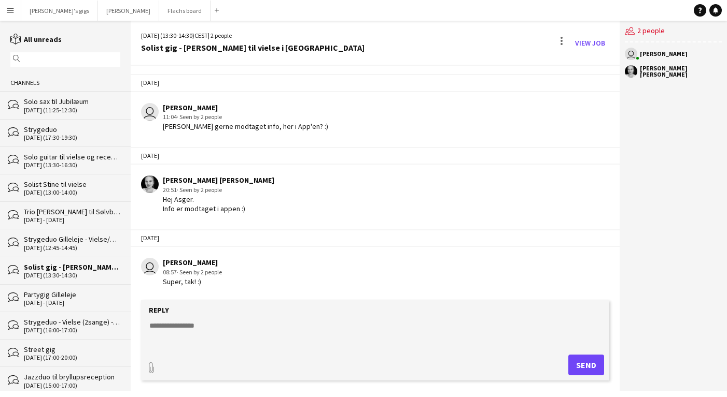
scroll to position [255, 0]
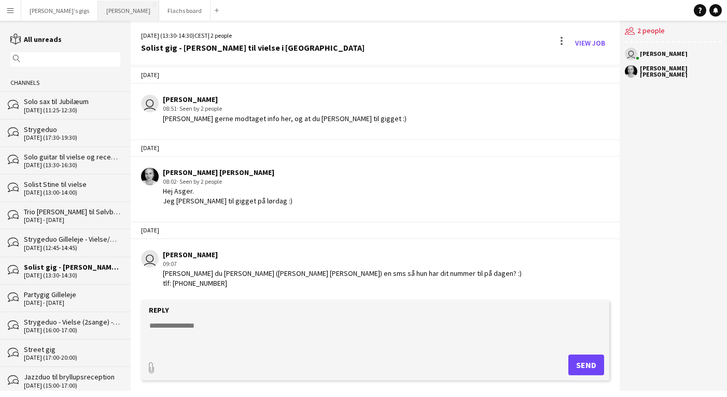
click at [103, 5] on button "Asger Gigs Close" at bounding box center [128, 11] width 61 height 20
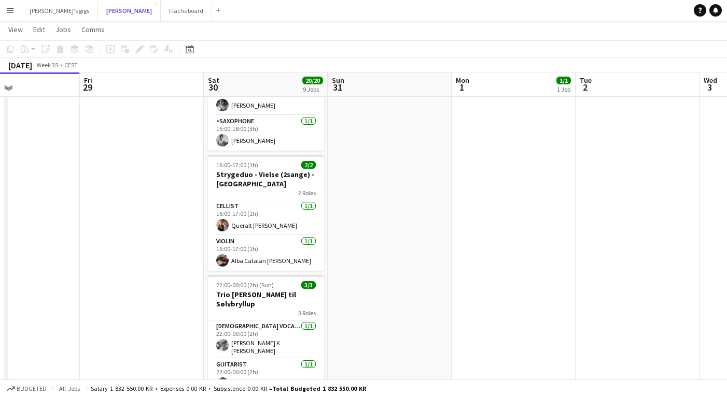
scroll to position [635, 0]
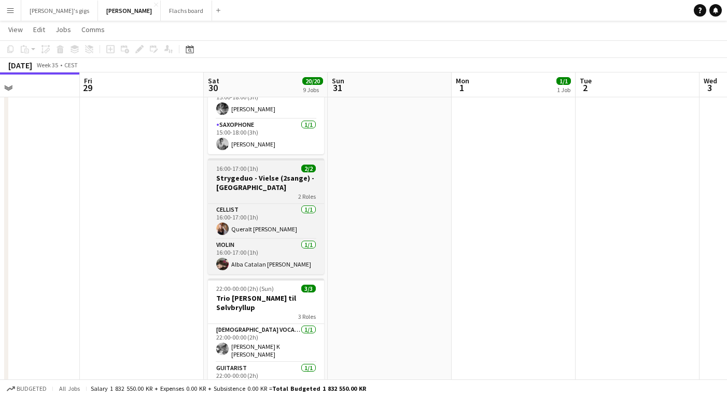
click at [233, 174] on h3 "Strygeduo - Vielse (2sange) - [GEOGRAPHIC_DATA]" at bounding box center [266, 183] width 116 height 19
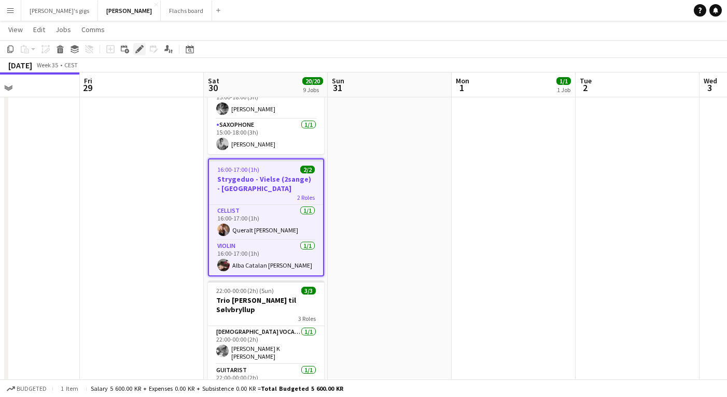
click at [139, 51] on icon "Edit" at bounding box center [139, 49] width 8 height 8
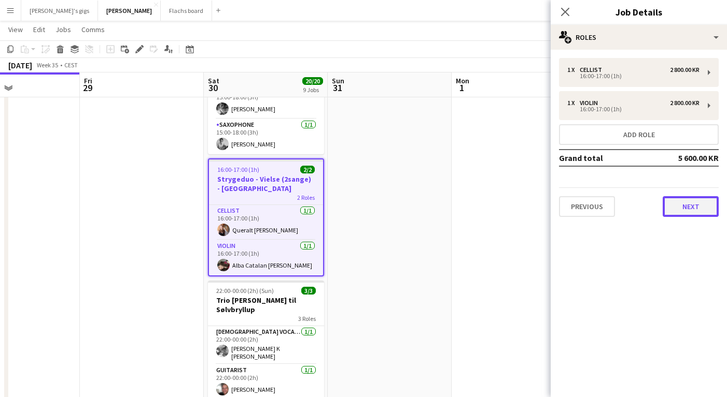
click at [681, 206] on button "Next" at bounding box center [690, 206] width 56 height 21
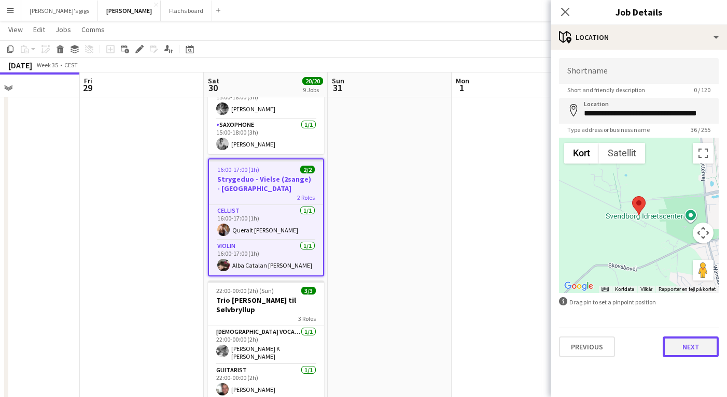
click at [670, 342] on button "Next" at bounding box center [690, 347] width 56 height 21
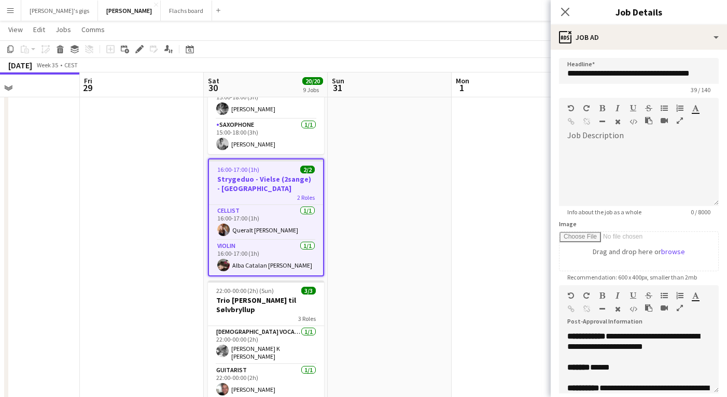
scroll to position [330, 0]
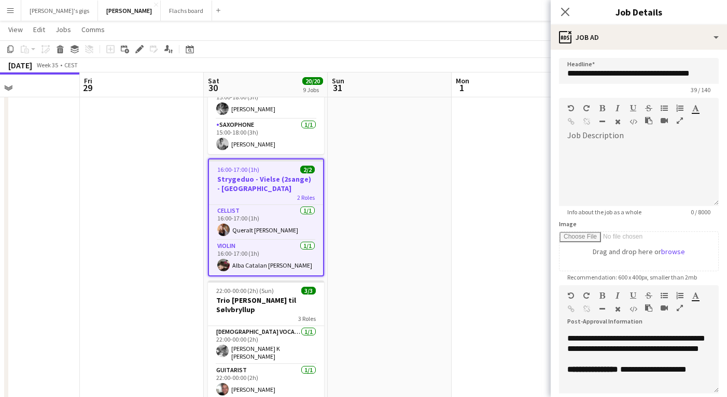
click at [379, 279] on app-date-cell at bounding box center [390, 54] width 124 height 1146
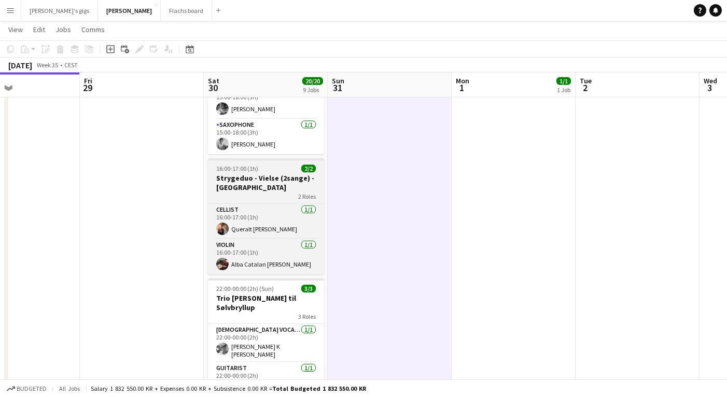
click at [226, 174] on h3 "Strygeduo - Vielse (2sange) - [GEOGRAPHIC_DATA]" at bounding box center [266, 183] width 116 height 19
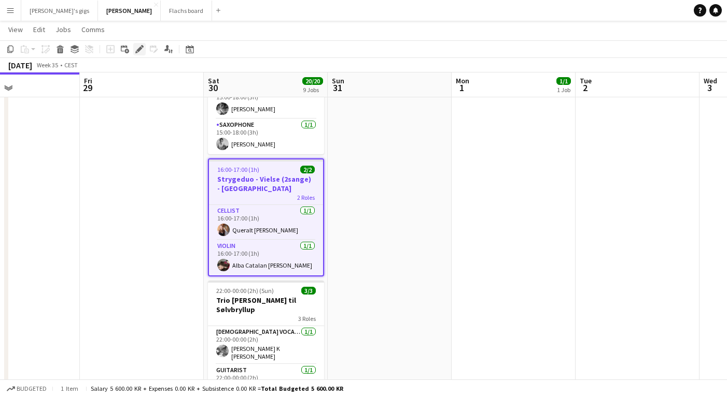
click at [140, 48] on icon at bounding box center [139, 50] width 6 height 6
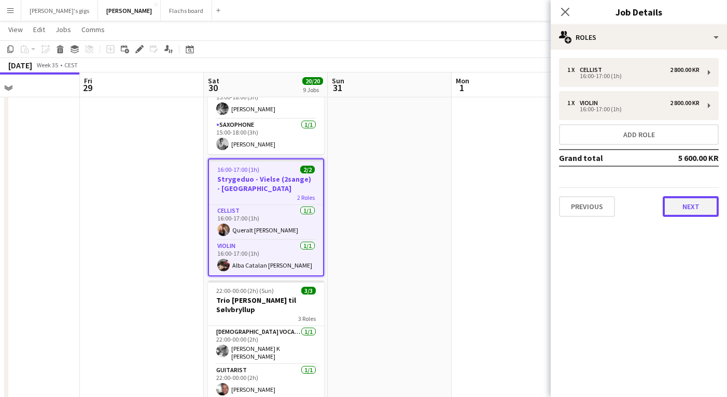
click at [681, 208] on button "Next" at bounding box center [690, 206] width 56 height 21
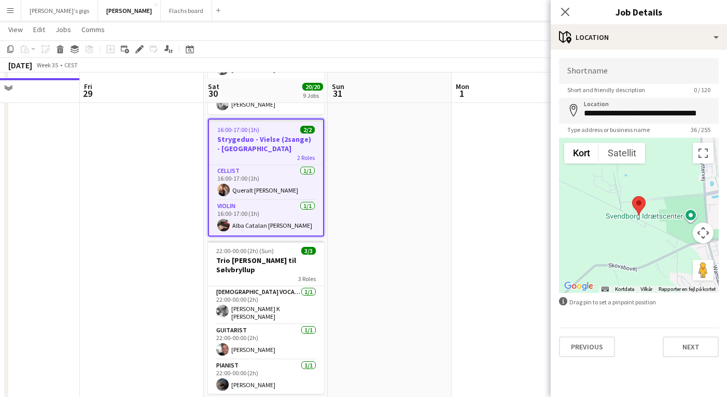
scroll to position [705, 0]
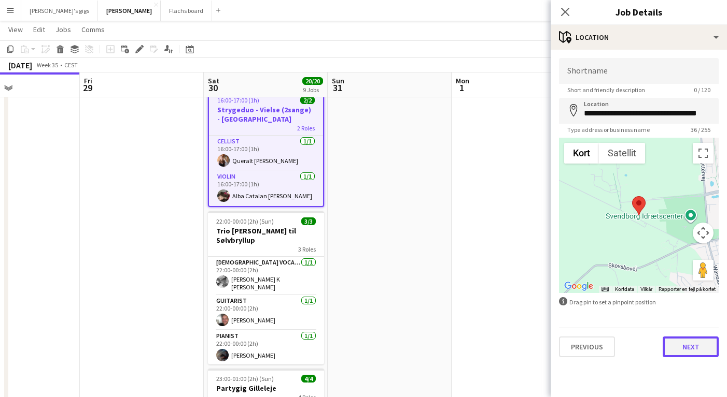
click at [673, 347] on button "Next" at bounding box center [690, 347] width 56 height 21
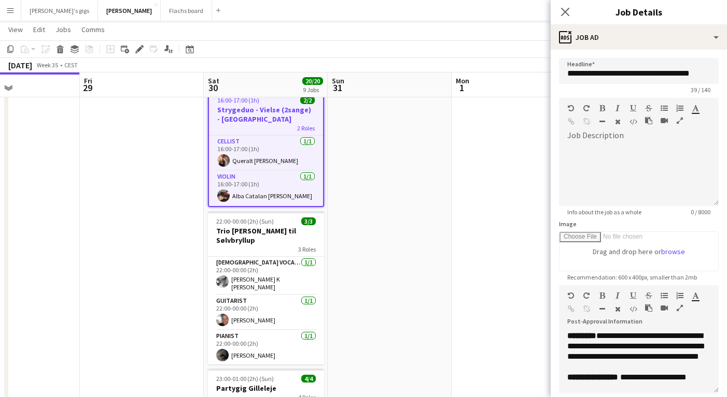
scroll to position [330, 0]
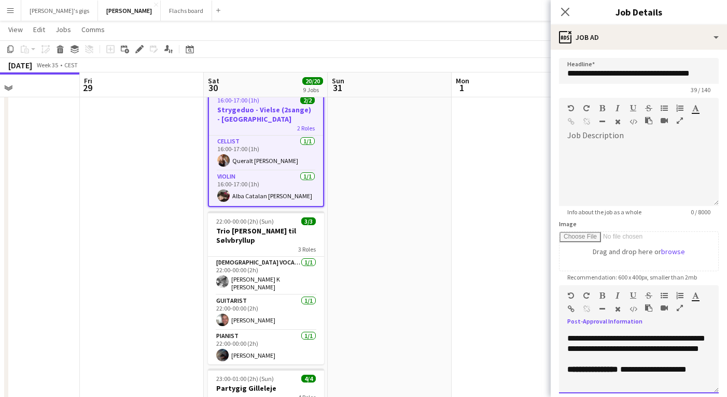
drag, startPoint x: 636, startPoint y: 361, endPoint x: 645, endPoint y: 372, distance: 13.6
click at [645, 372] on p "**********" at bounding box center [638, 370] width 143 height 10
click at [673, 369] on span "********" at bounding box center [685, 370] width 25 height 8
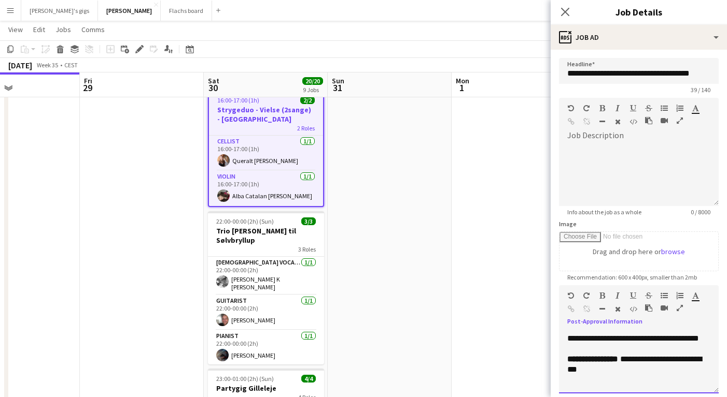
scroll to position [115, 0]
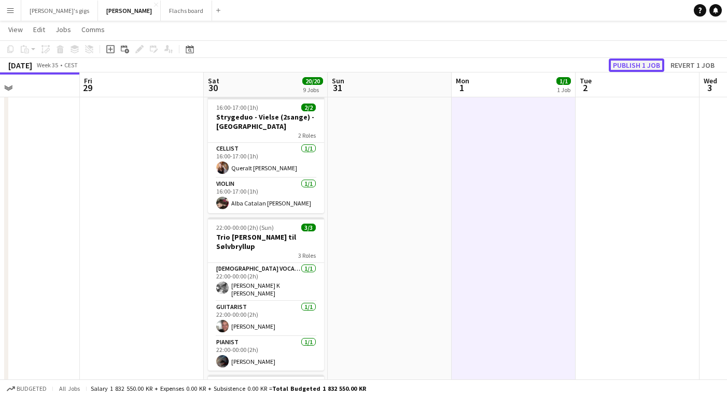
click at [619, 66] on button "Publish 1 job" at bounding box center [635, 65] width 55 height 13
